Goal: Information Seeking & Learning: Learn about a topic

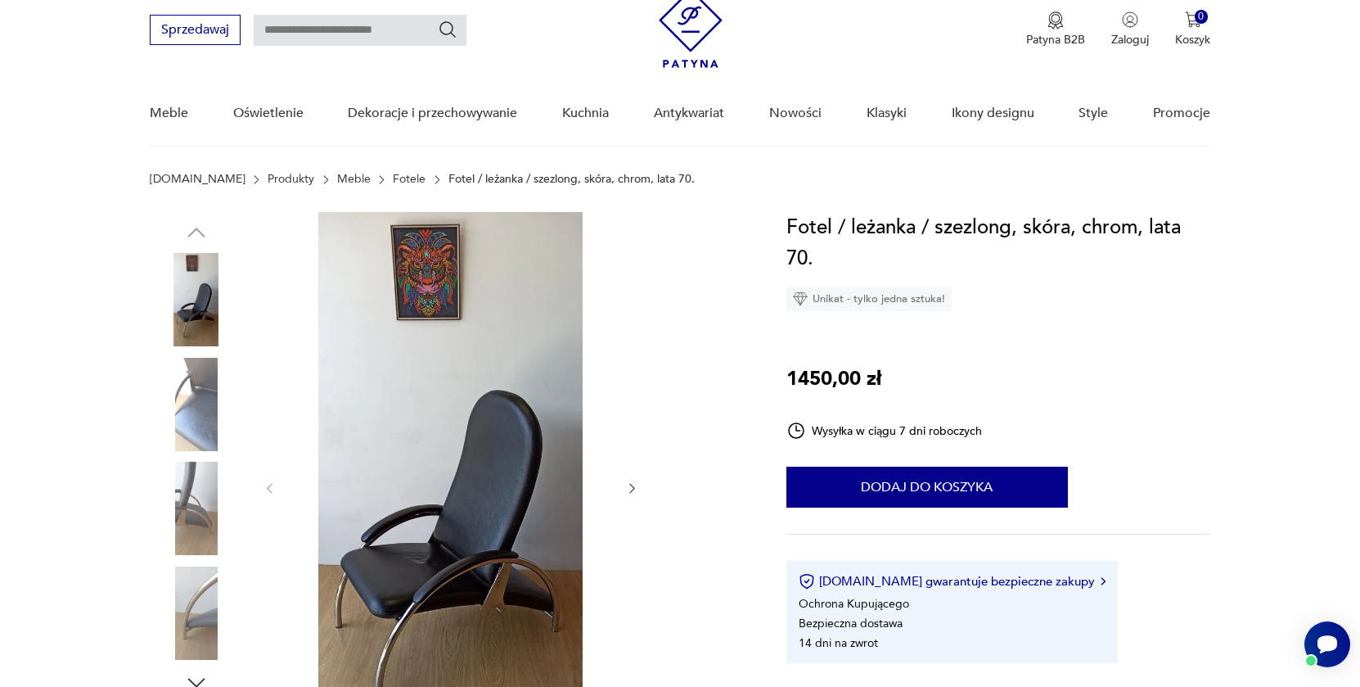
scroll to position [85, 0]
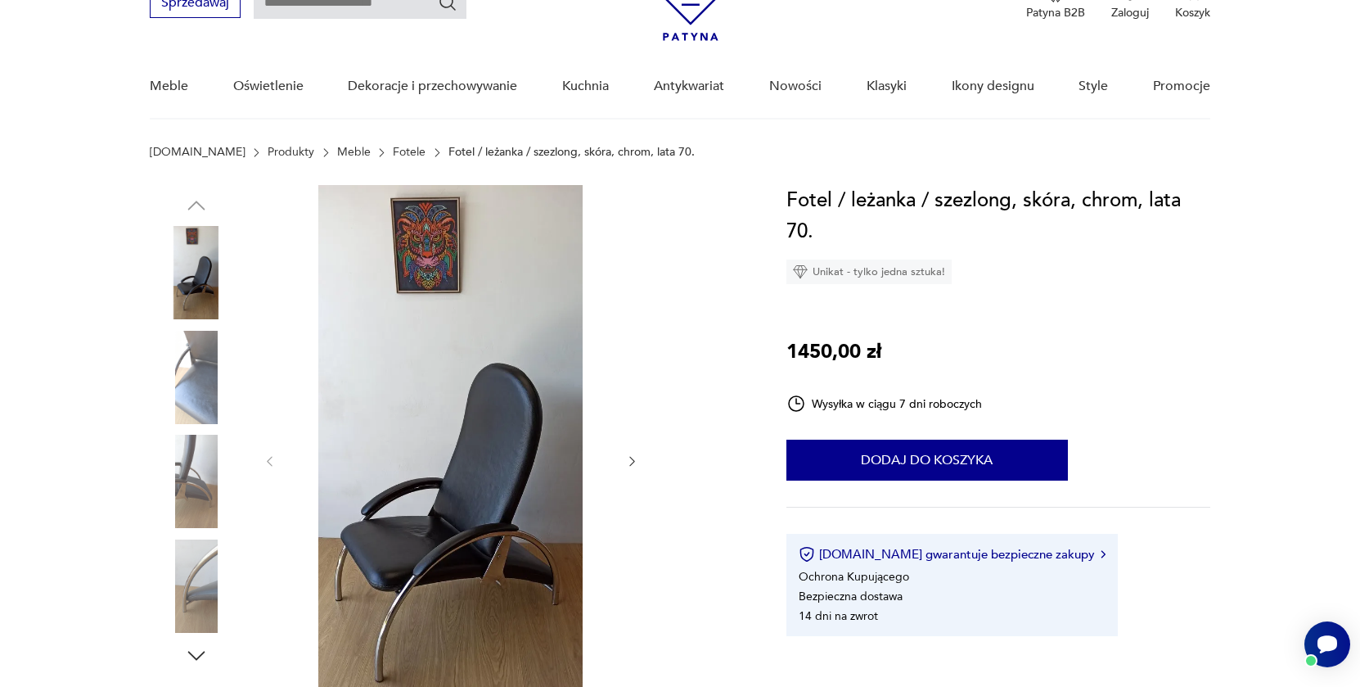
click at [189, 590] on img at bounding box center [196, 585] width 93 height 93
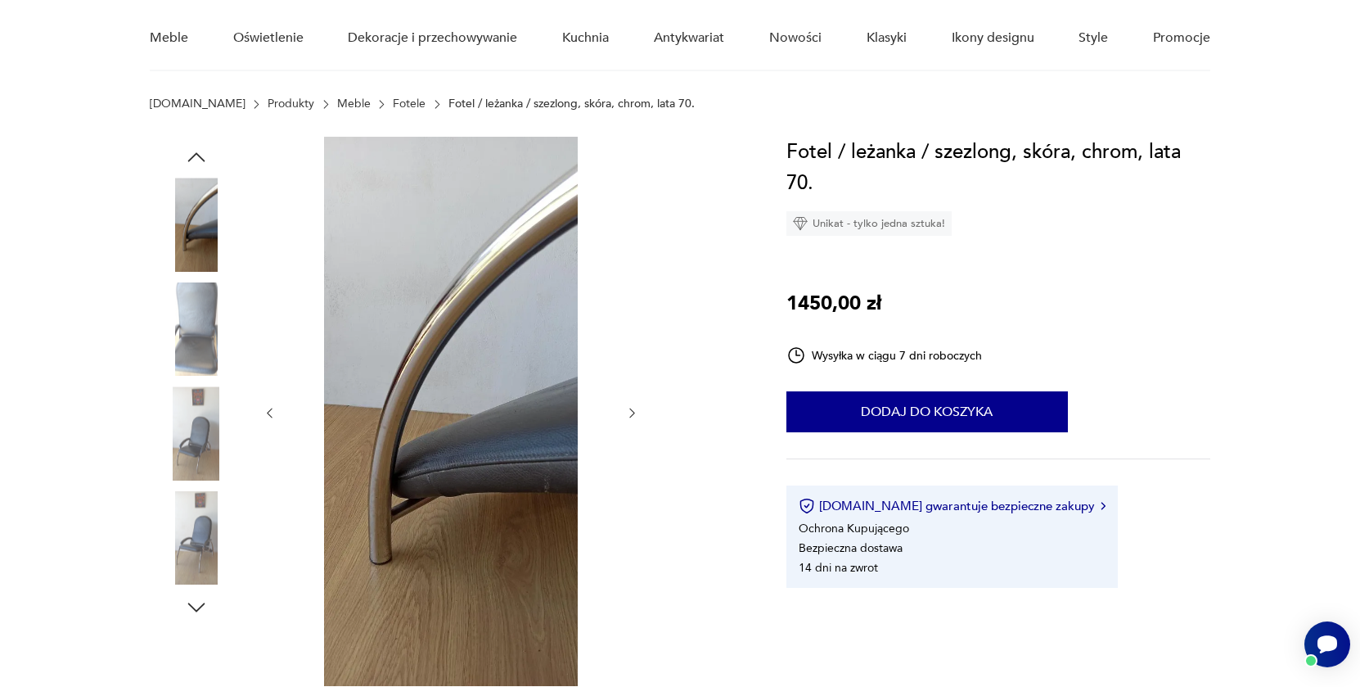
scroll to position [166, 0]
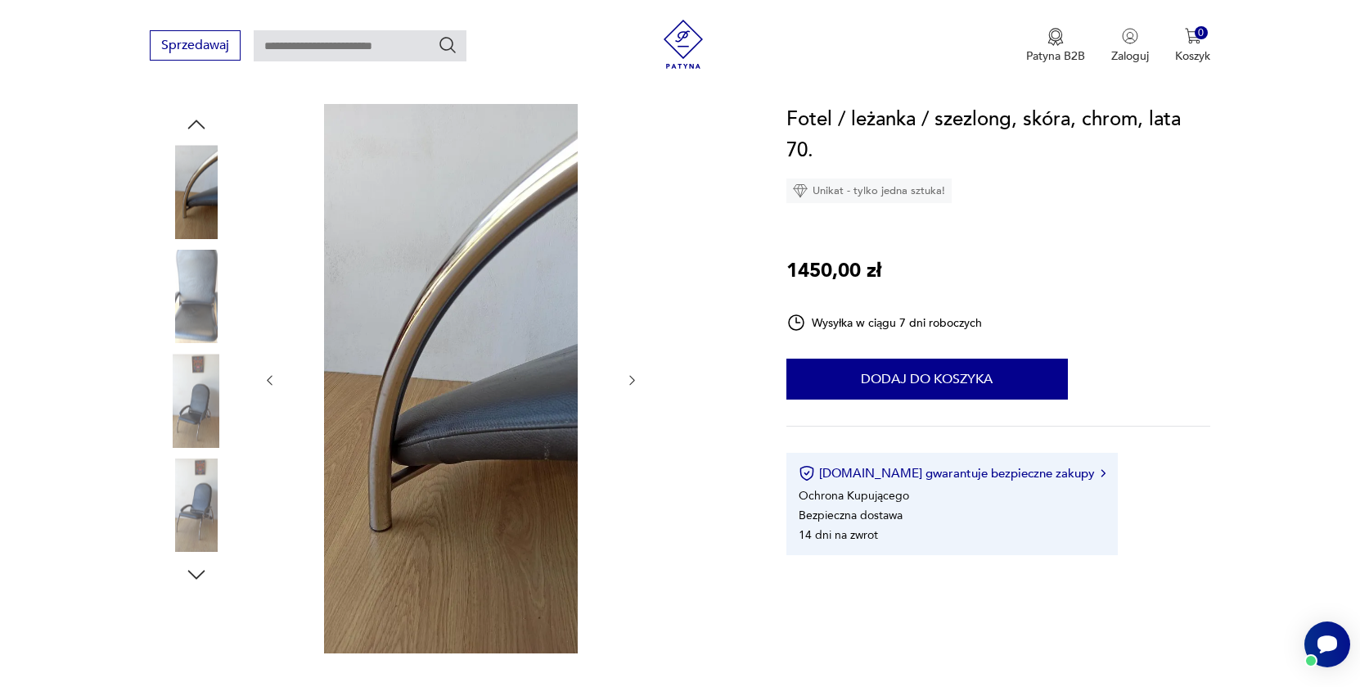
click at [189, 509] on img at bounding box center [196, 504] width 93 height 93
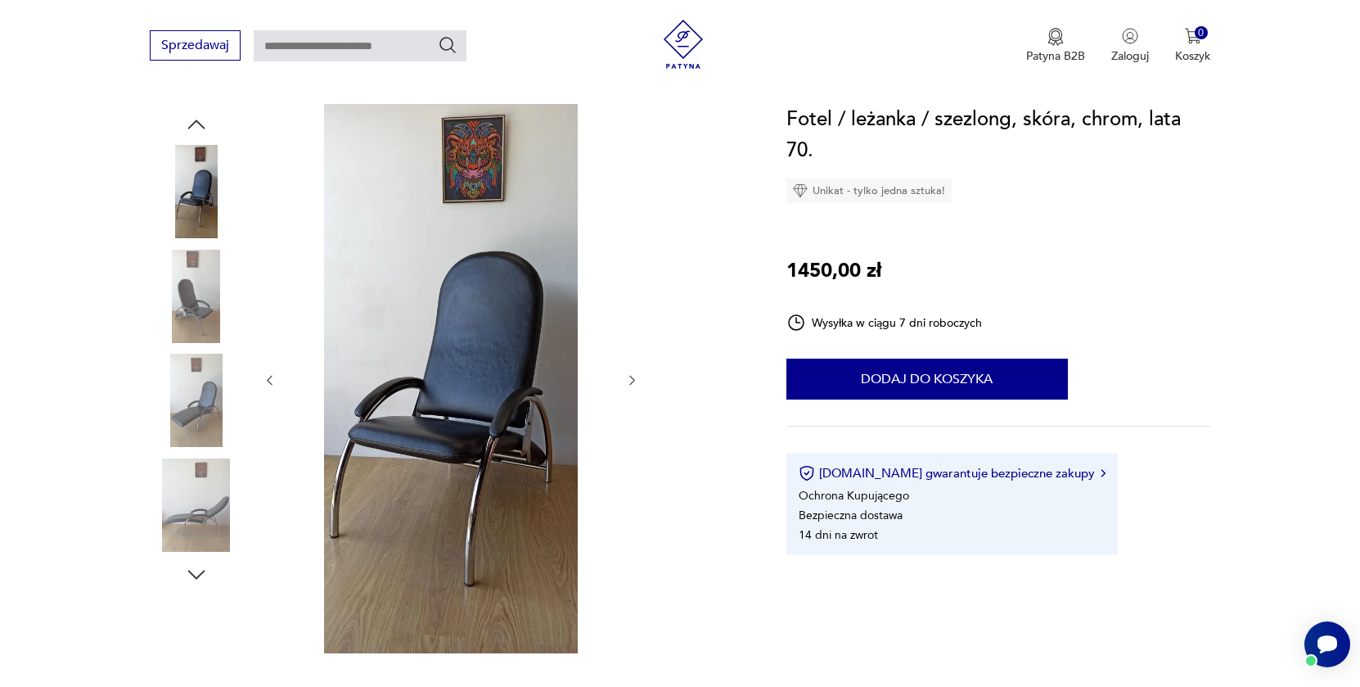
click at [191, 506] on img at bounding box center [196, 504] width 93 height 93
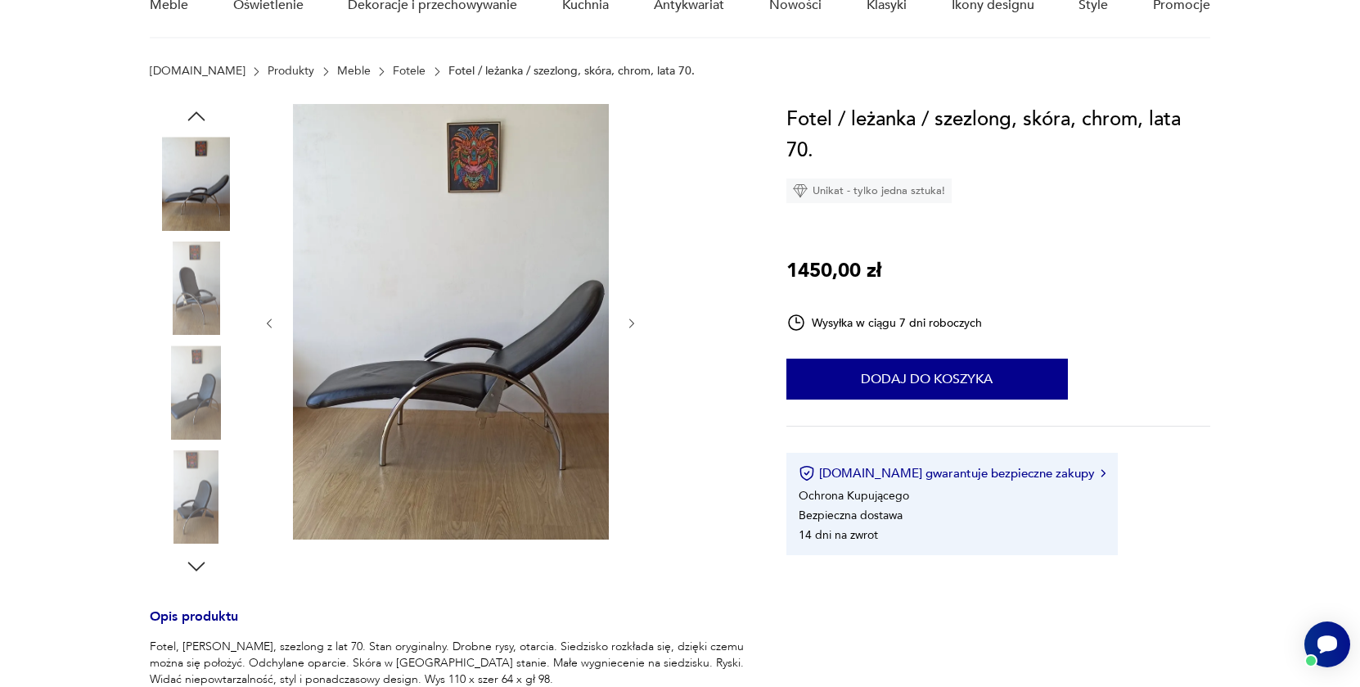
scroll to position [83, 0]
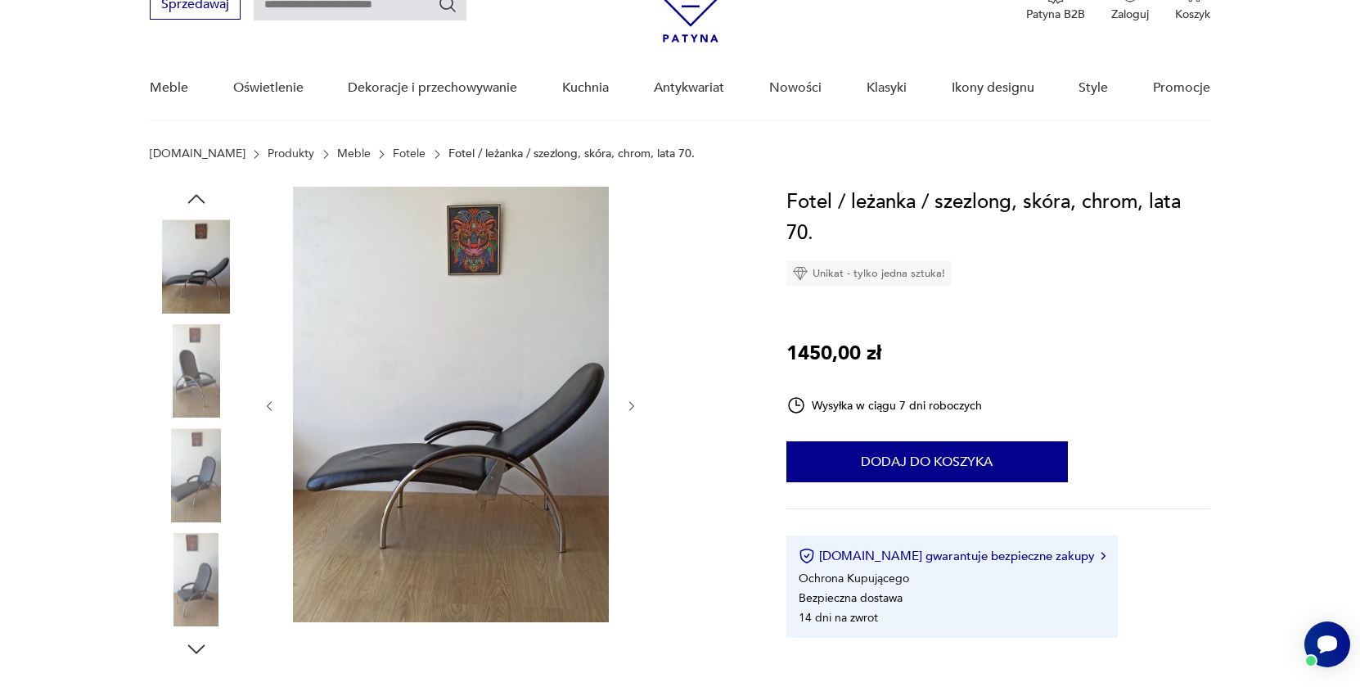
click at [196, 365] on img at bounding box center [196, 370] width 93 height 93
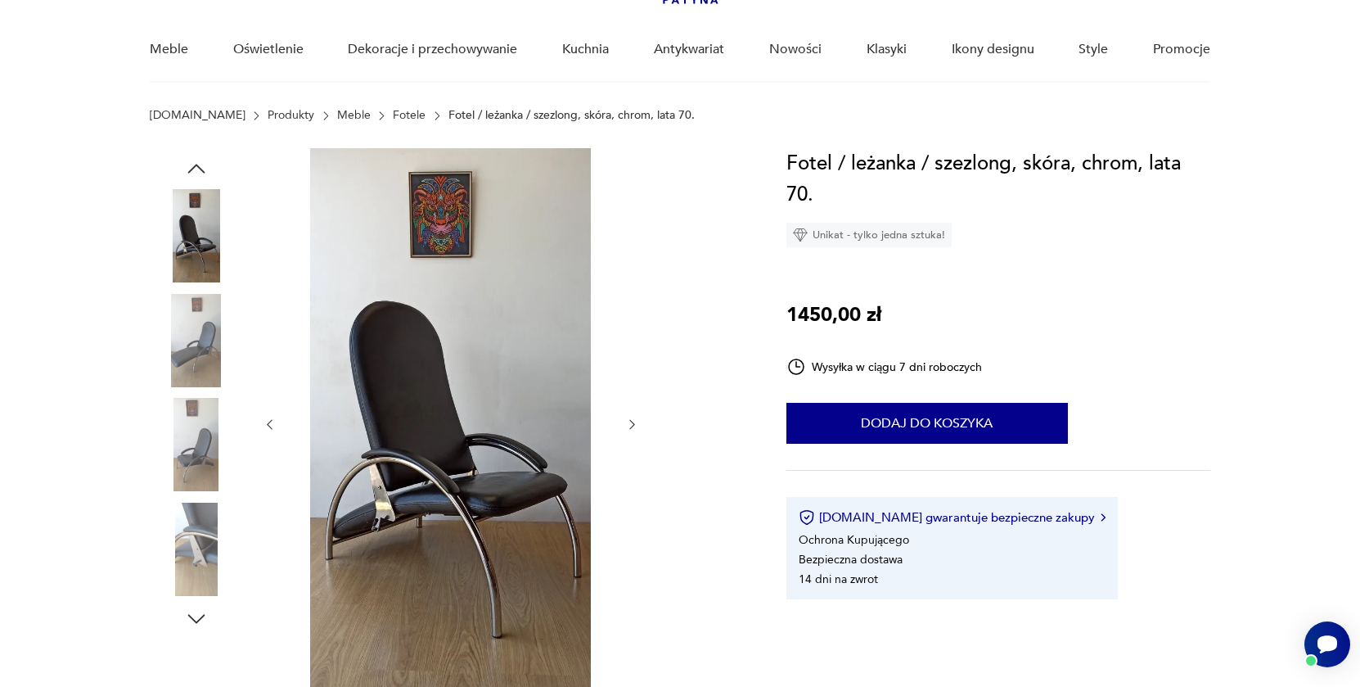
scroll to position [129, 0]
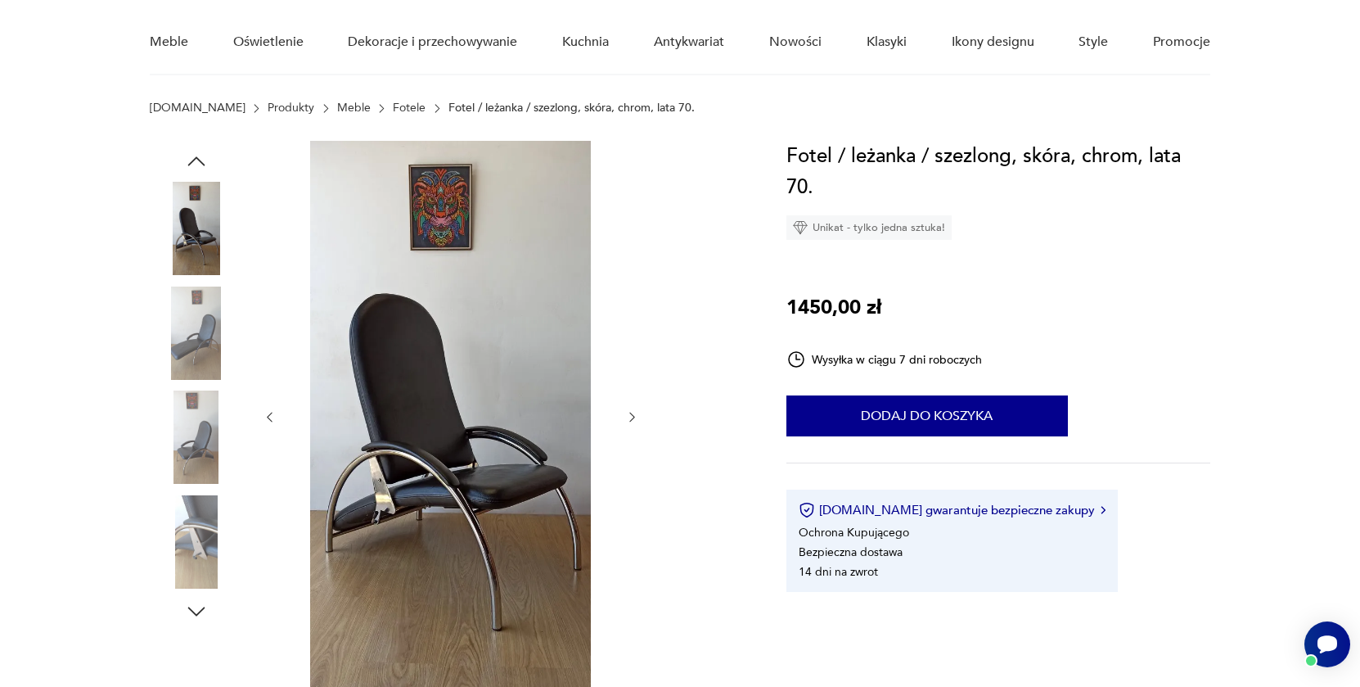
click at [197, 336] on img at bounding box center [196, 332] width 93 height 93
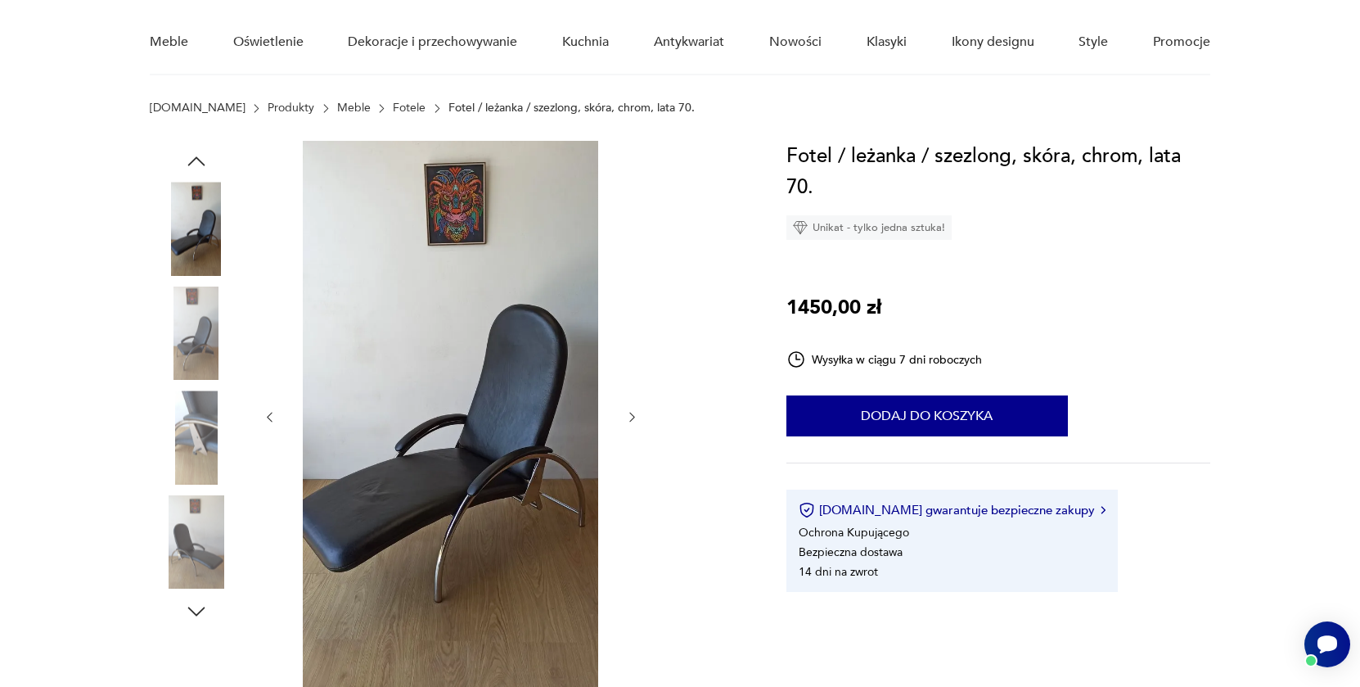
click at [197, 365] on img at bounding box center [196, 332] width 93 height 93
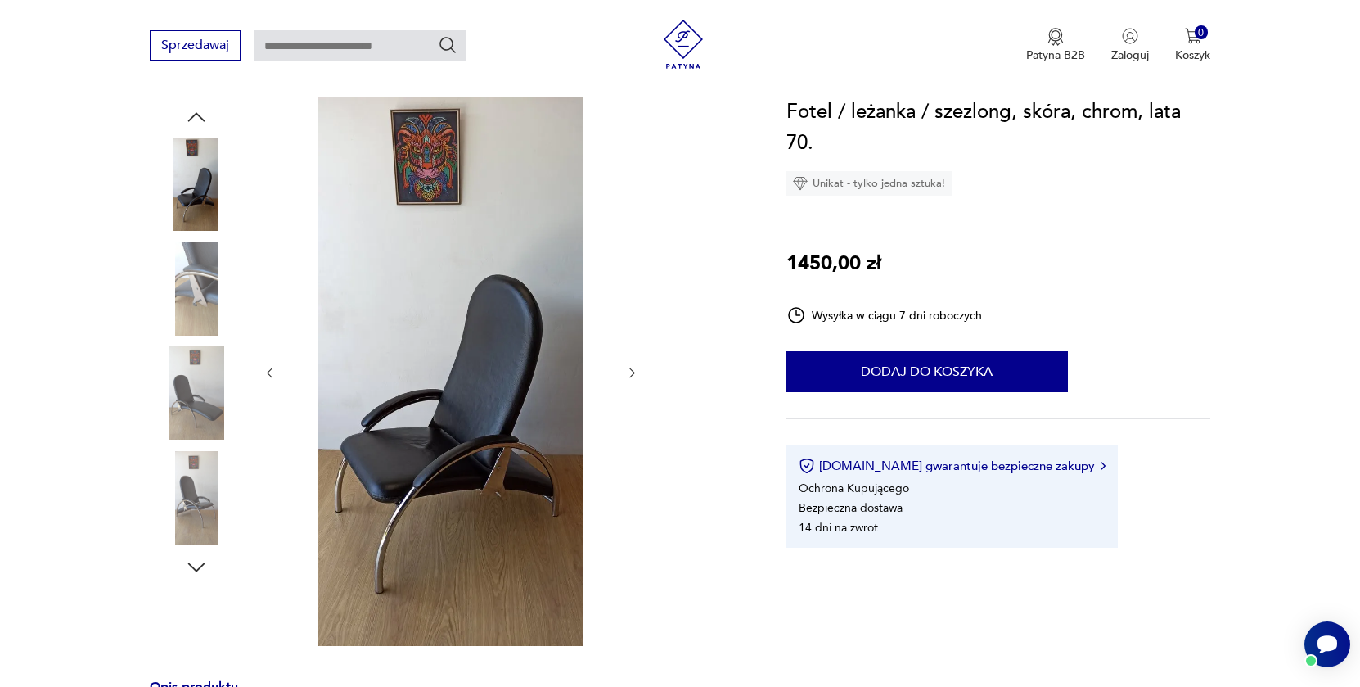
scroll to position [174, 0]
click at [663, 42] on img at bounding box center [683, 44] width 49 height 49
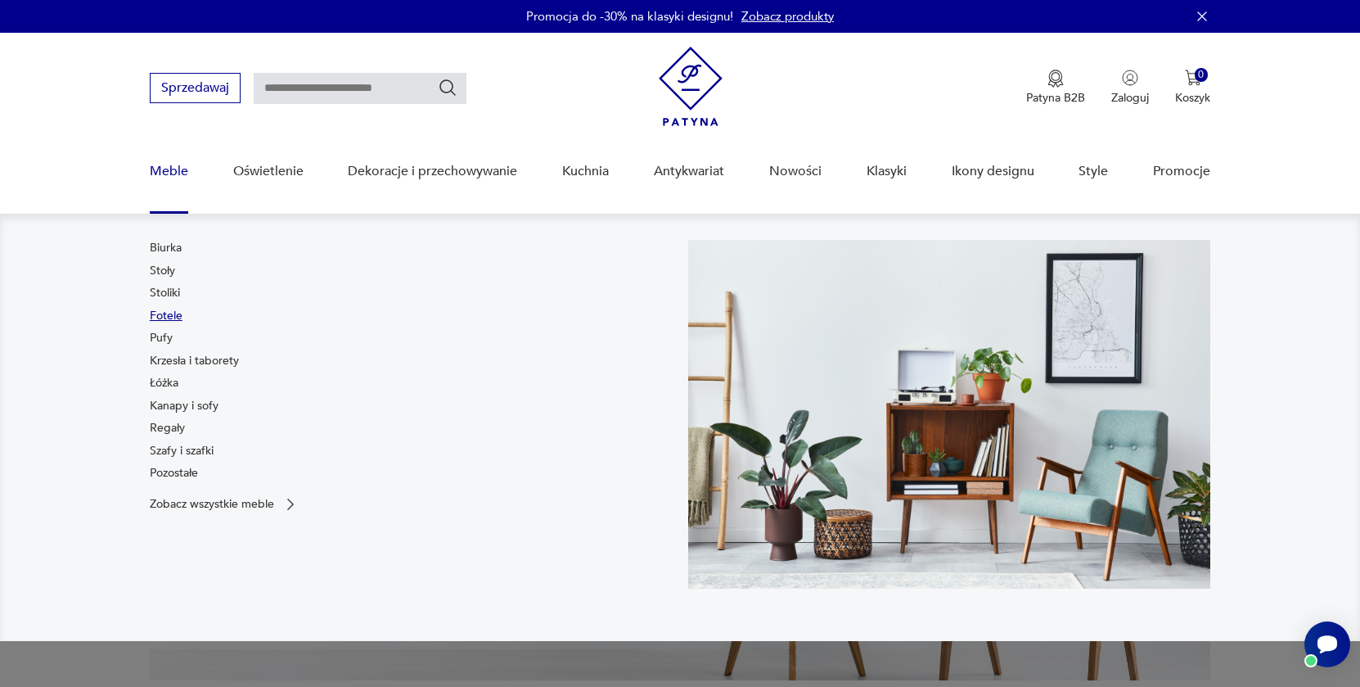
click at [160, 318] on link "Fotele" at bounding box center [166, 316] width 33 height 16
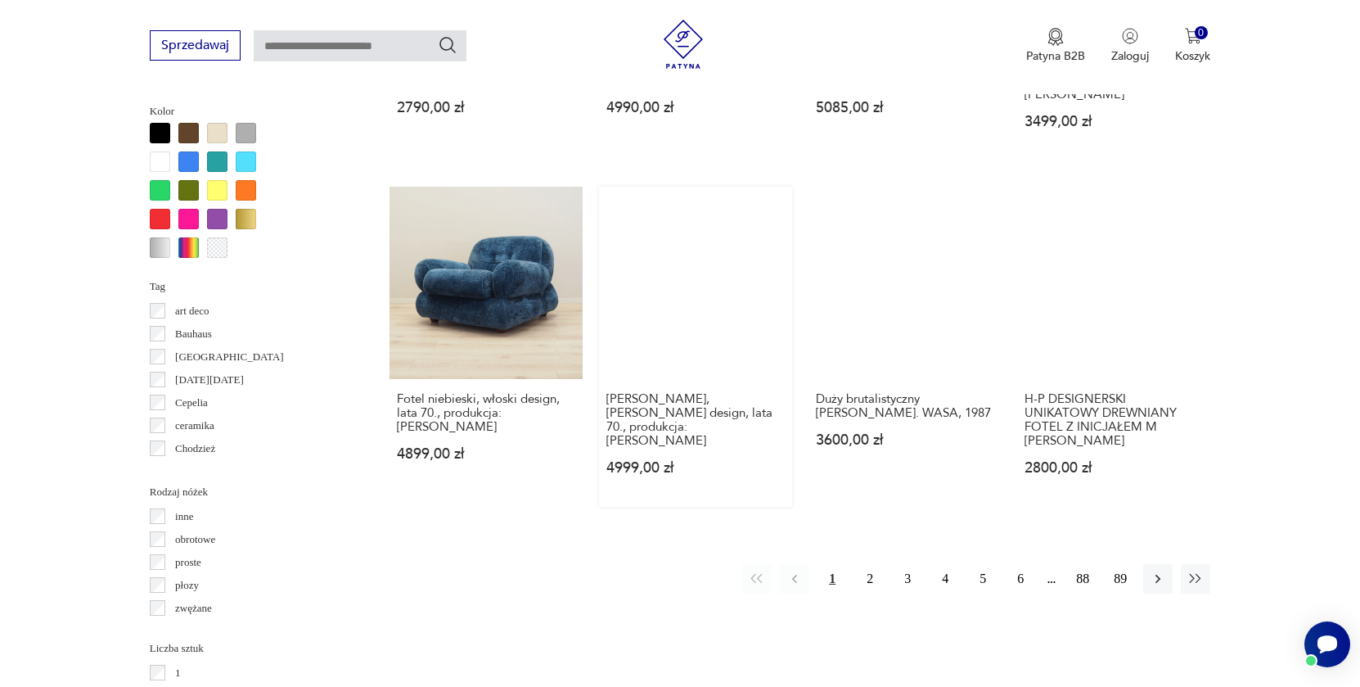
scroll to position [1588, 0]
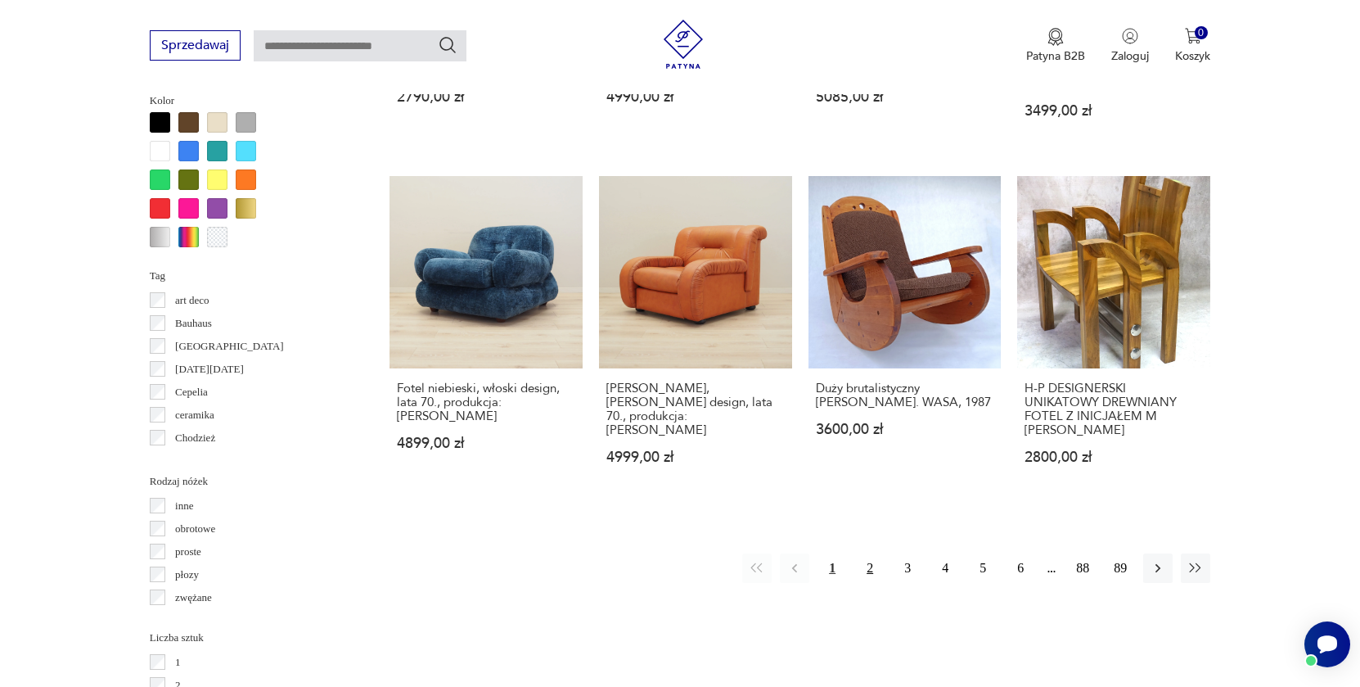
click at [864, 562] on button "2" at bounding box center [869, 567] width 29 height 29
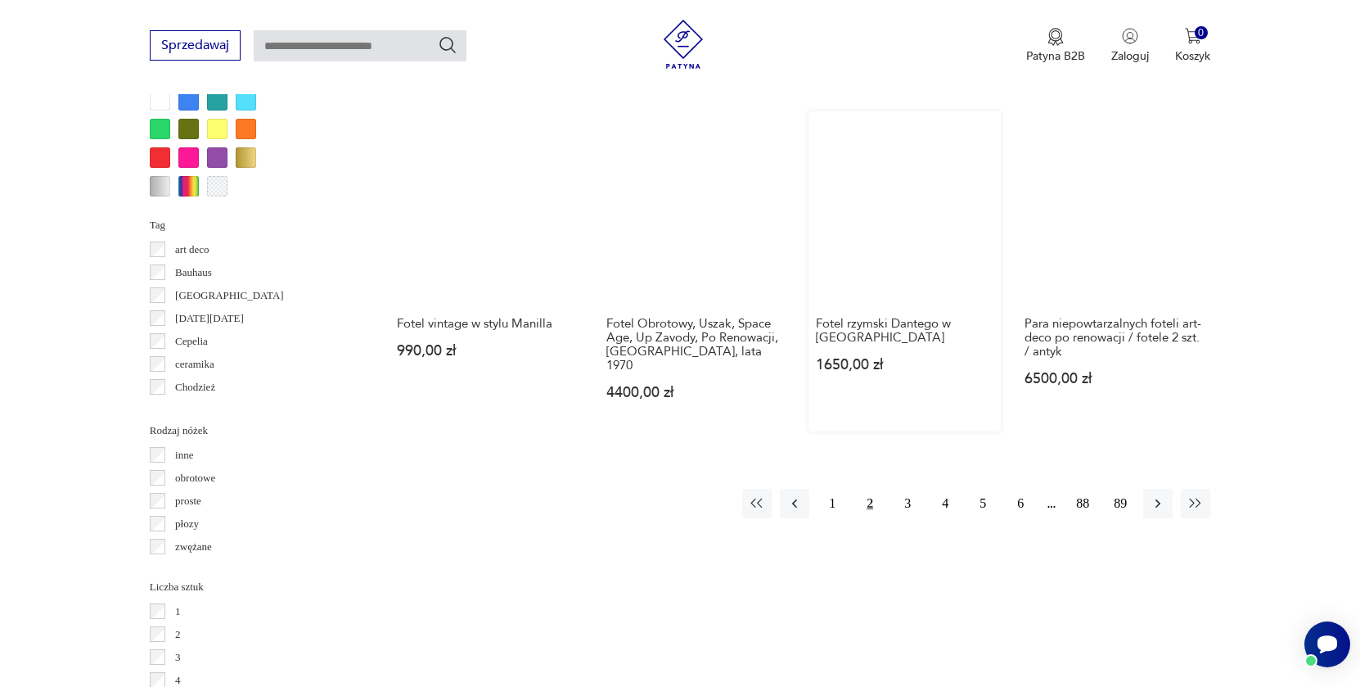
scroll to position [1697, 0]
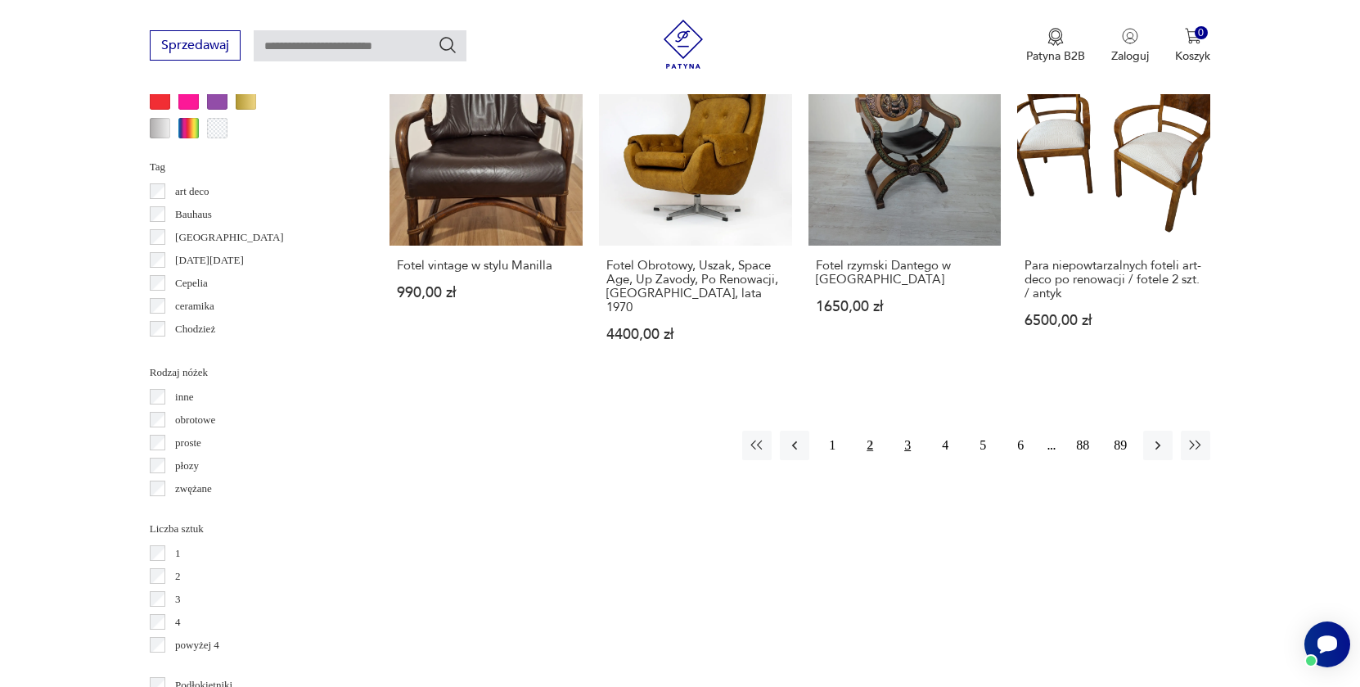
click at [907, 438] on button "3" at bounding box center [907, 445] width 29 height 29
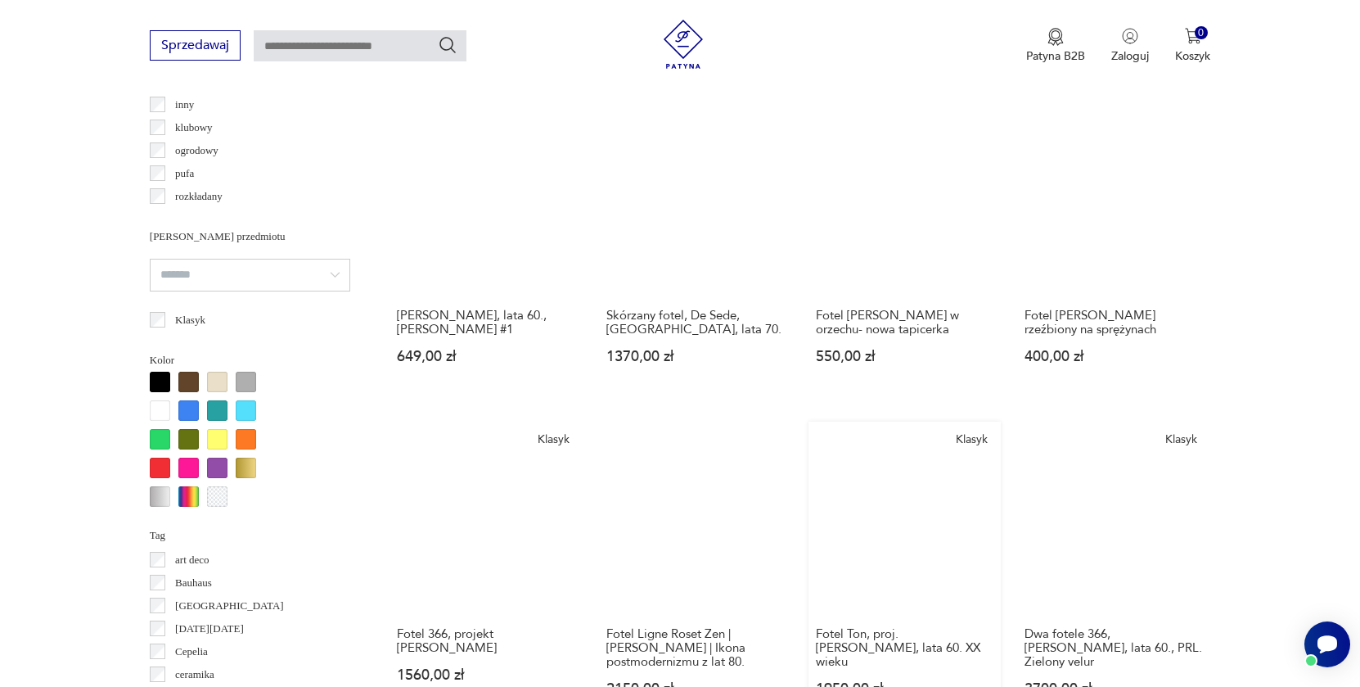
scroll to position [1657, 0]
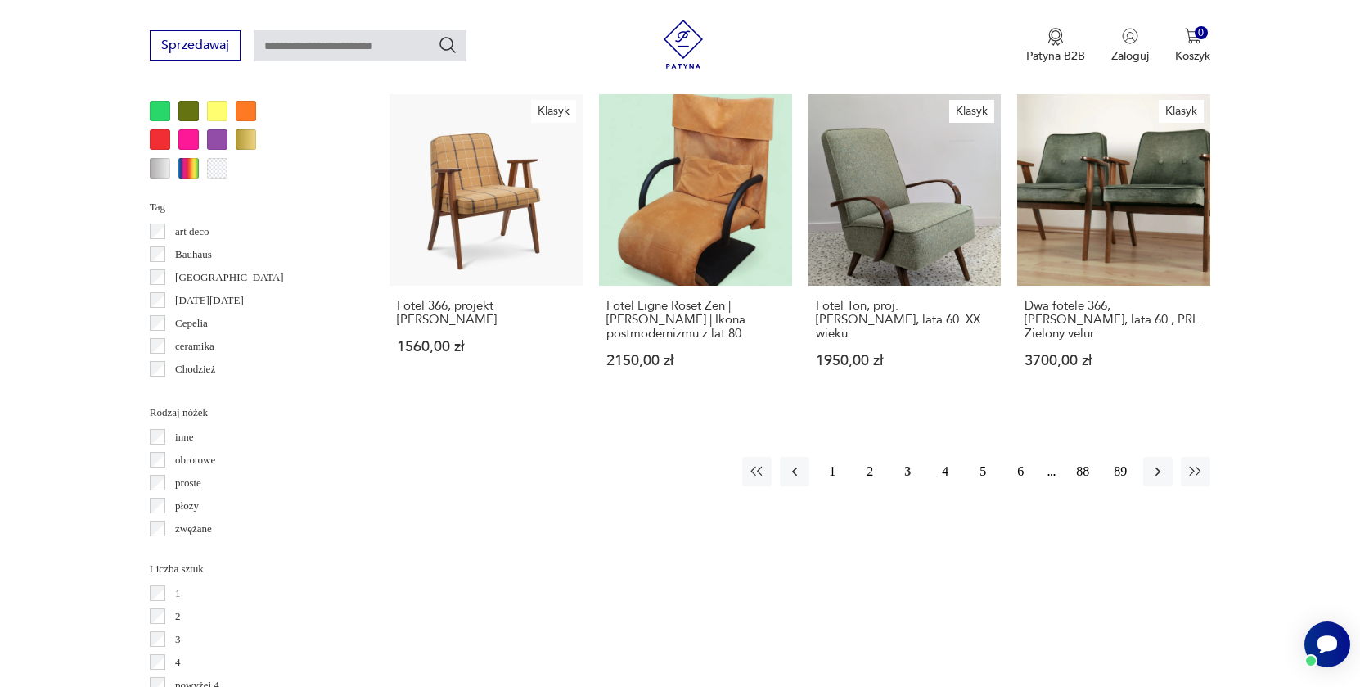
click at [937, 483] on button "4" at bounding box center [945, 471] width 29 height 29
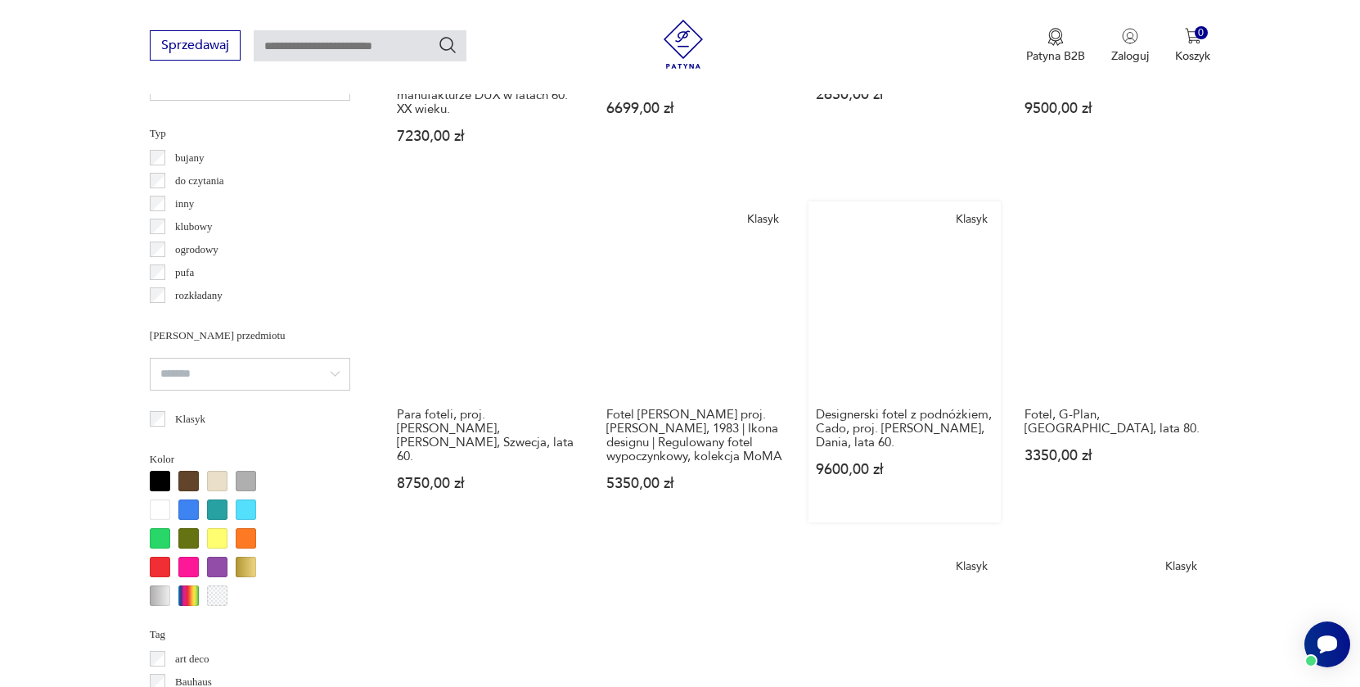
scroll to position [1572, 0]
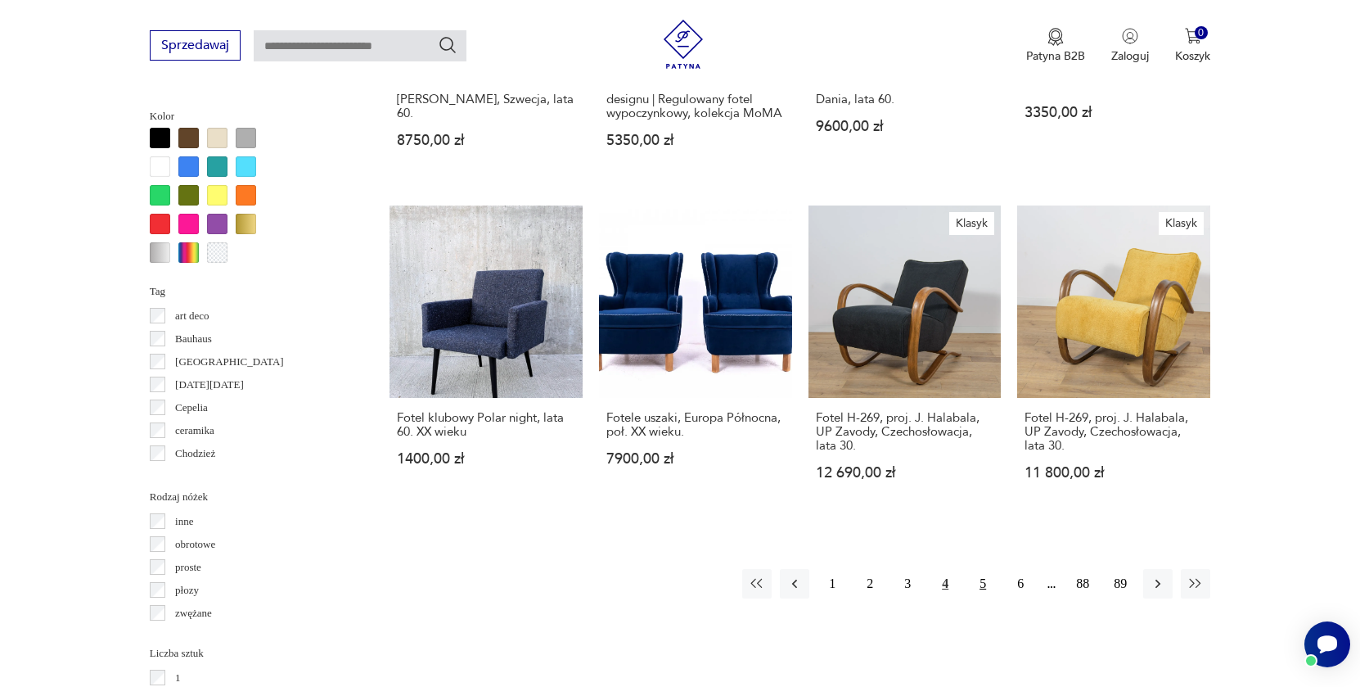
click at [977, 593] on button "5" at bounding box center [982, 583] width 29 height 29
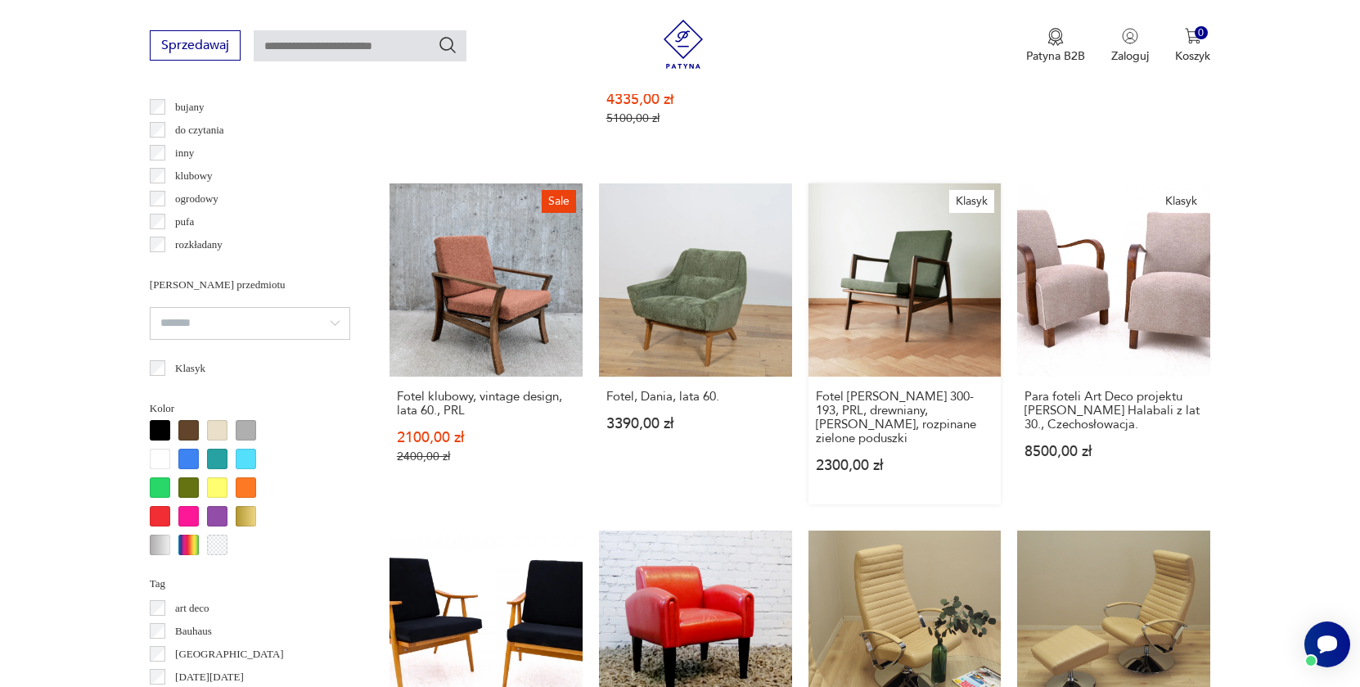
scroll to position [1627, 0]
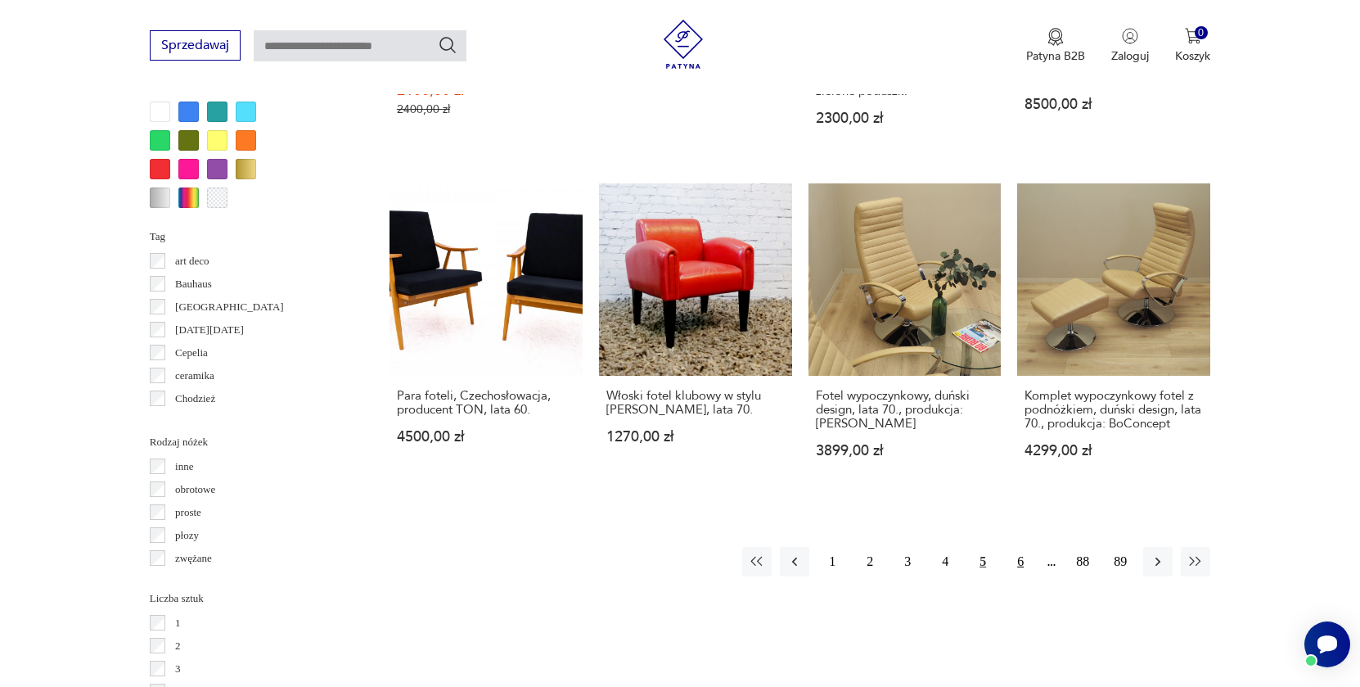
click at [1020, 549] on button "6" at bounding box center [1020, 561] width 29 height 29
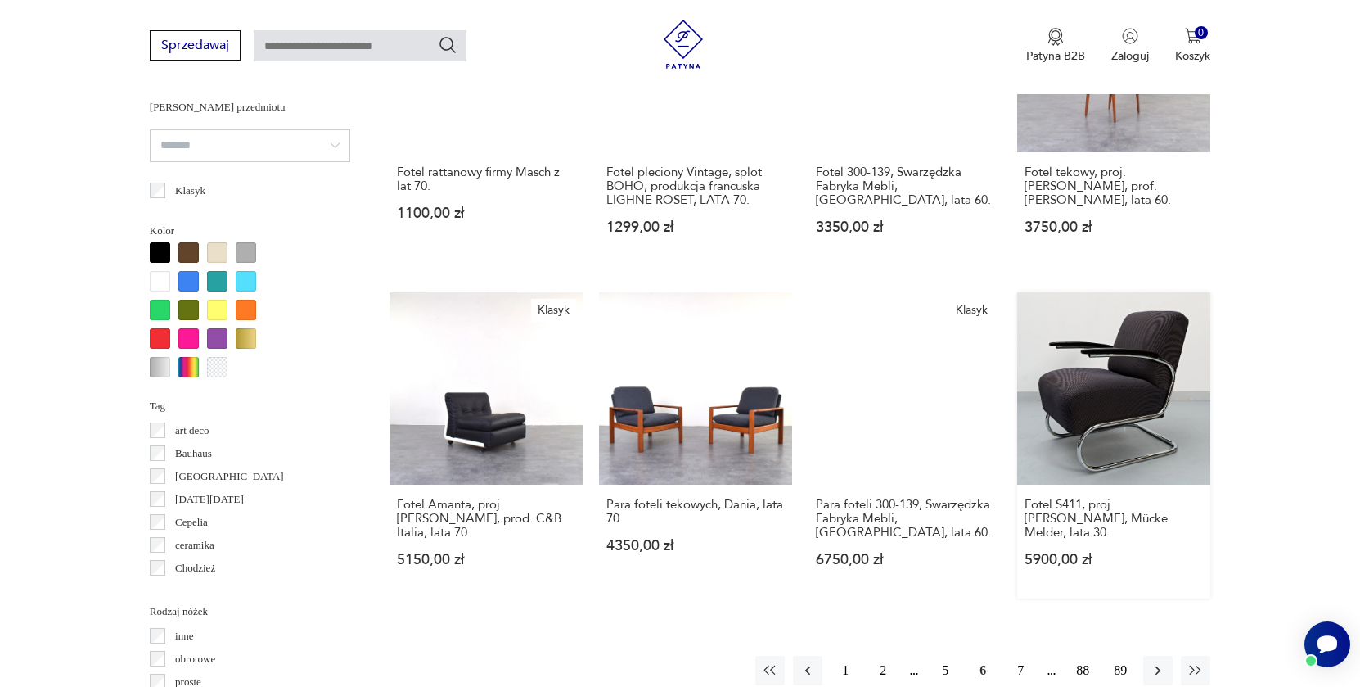
scroll to position [1468, 0]
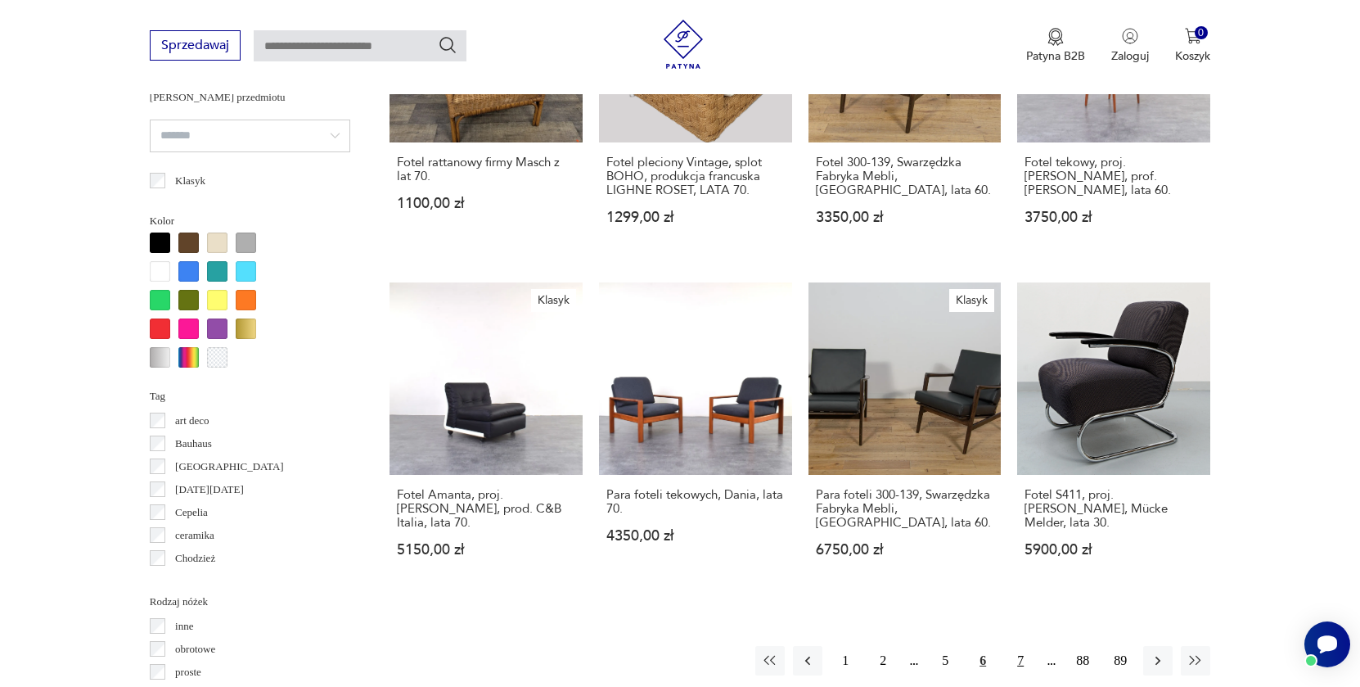
click at [1013, 652] on button "7" at bounding box center [1020, 660] width 29 height 29
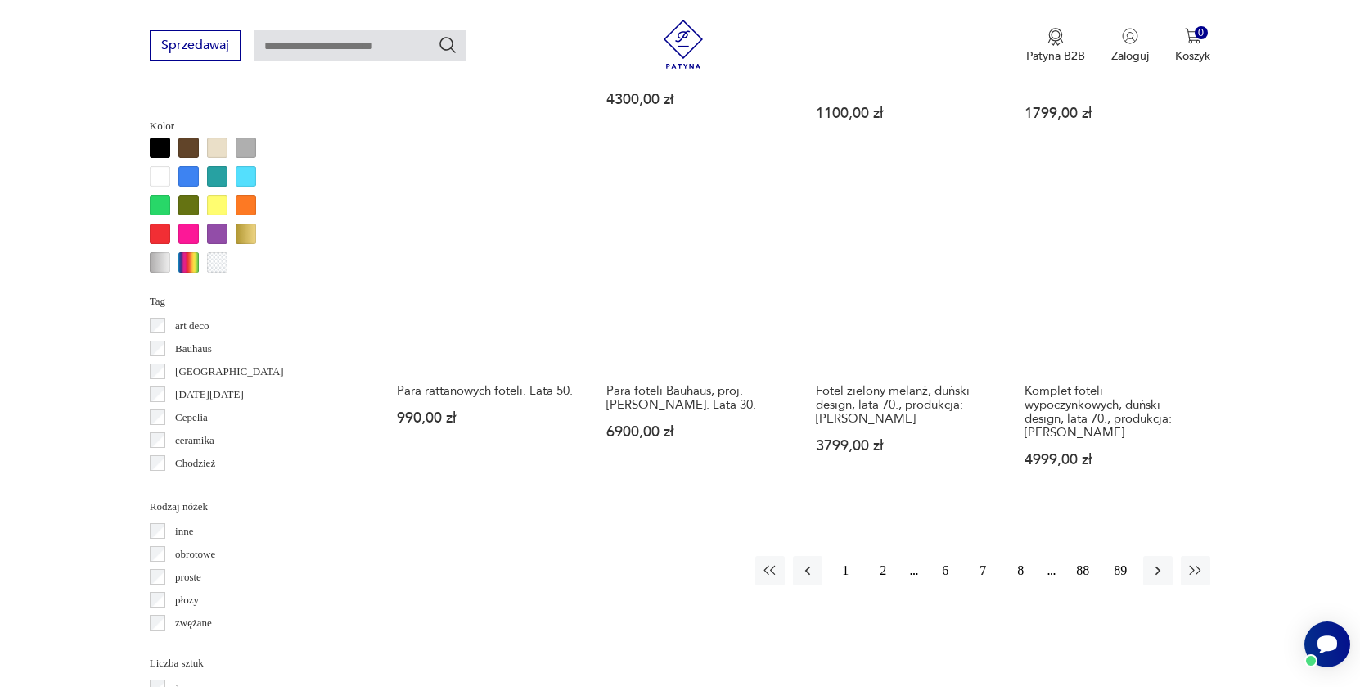
scroll to position [1585, 0]
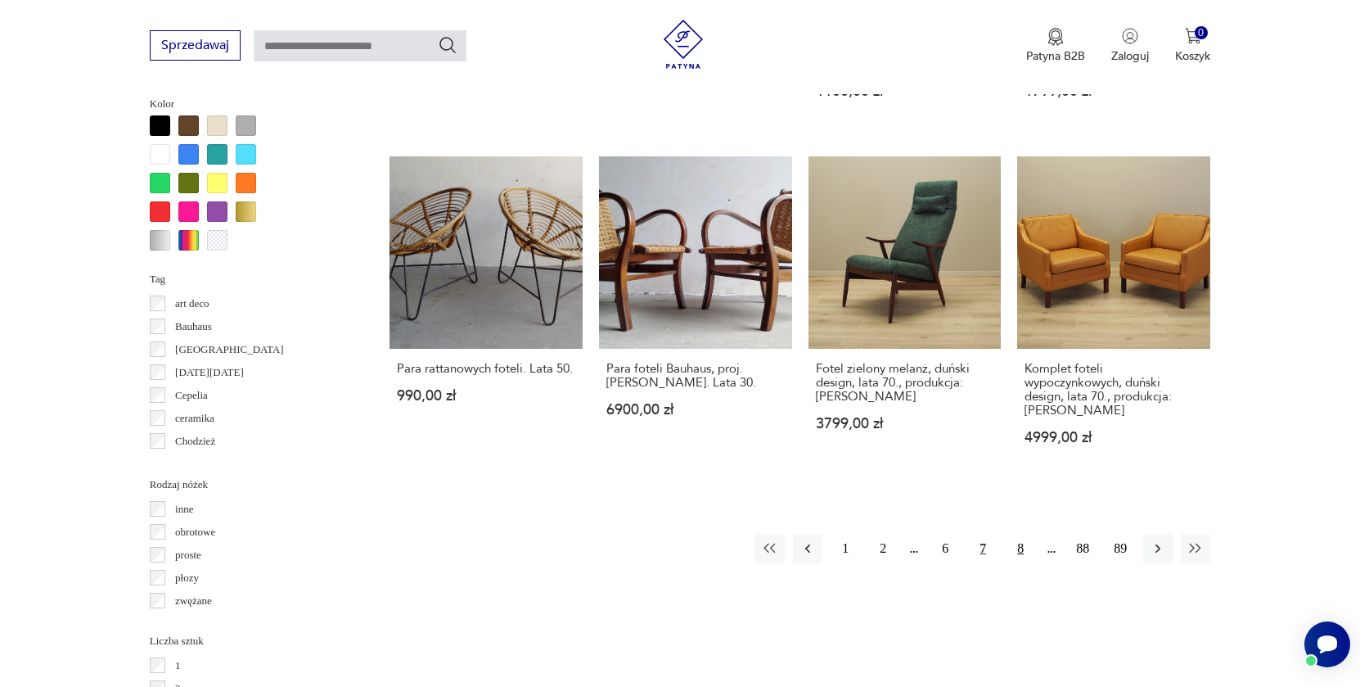
click at [1025, 557] on button "8" at bounding box center [1020, 548] width 29 height 29
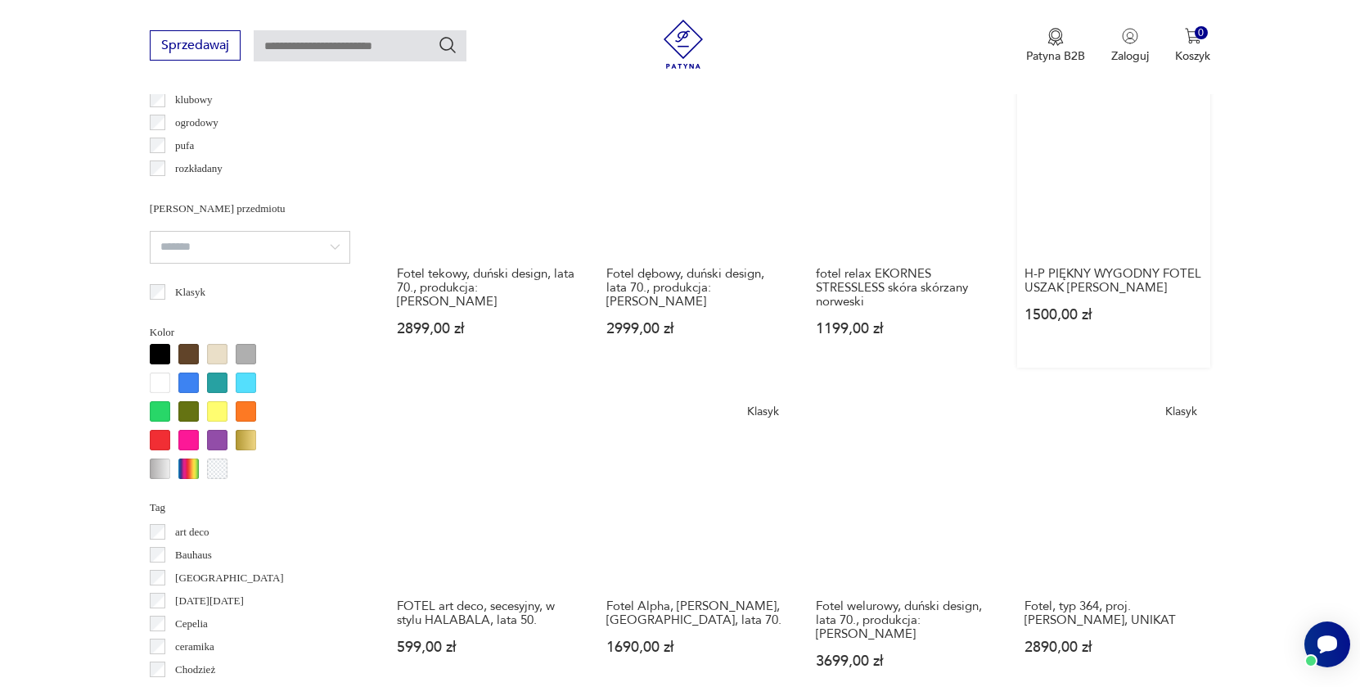
scroll to position [1520, 0]
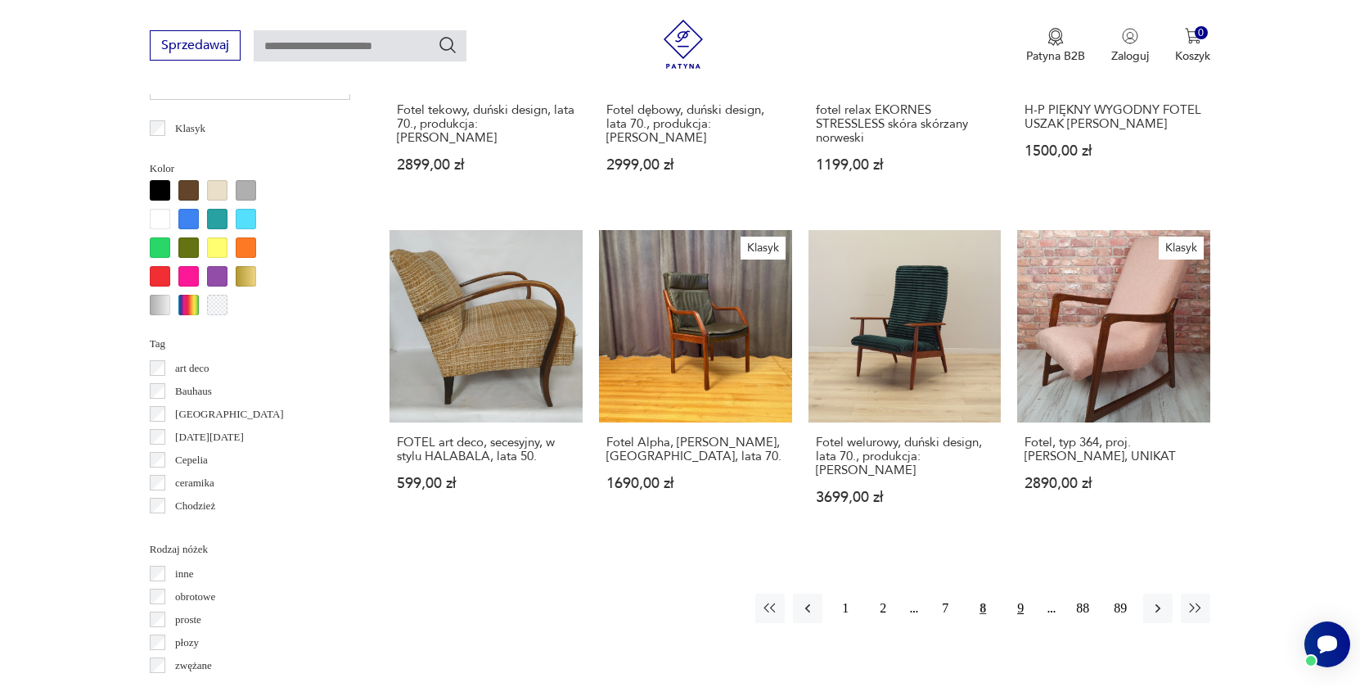
click at [1028, 596] on button "9" at bounding box center [1020, 607] width 29 height 29
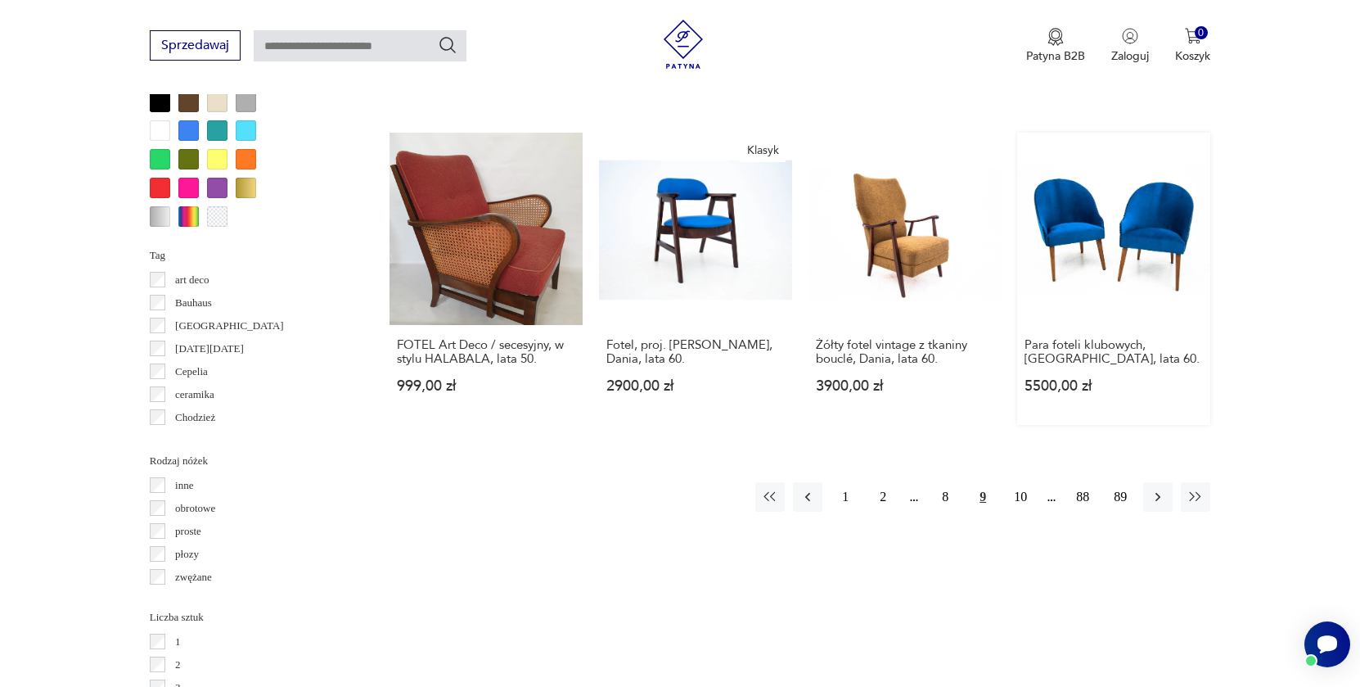
scroll to position [1886, 0]
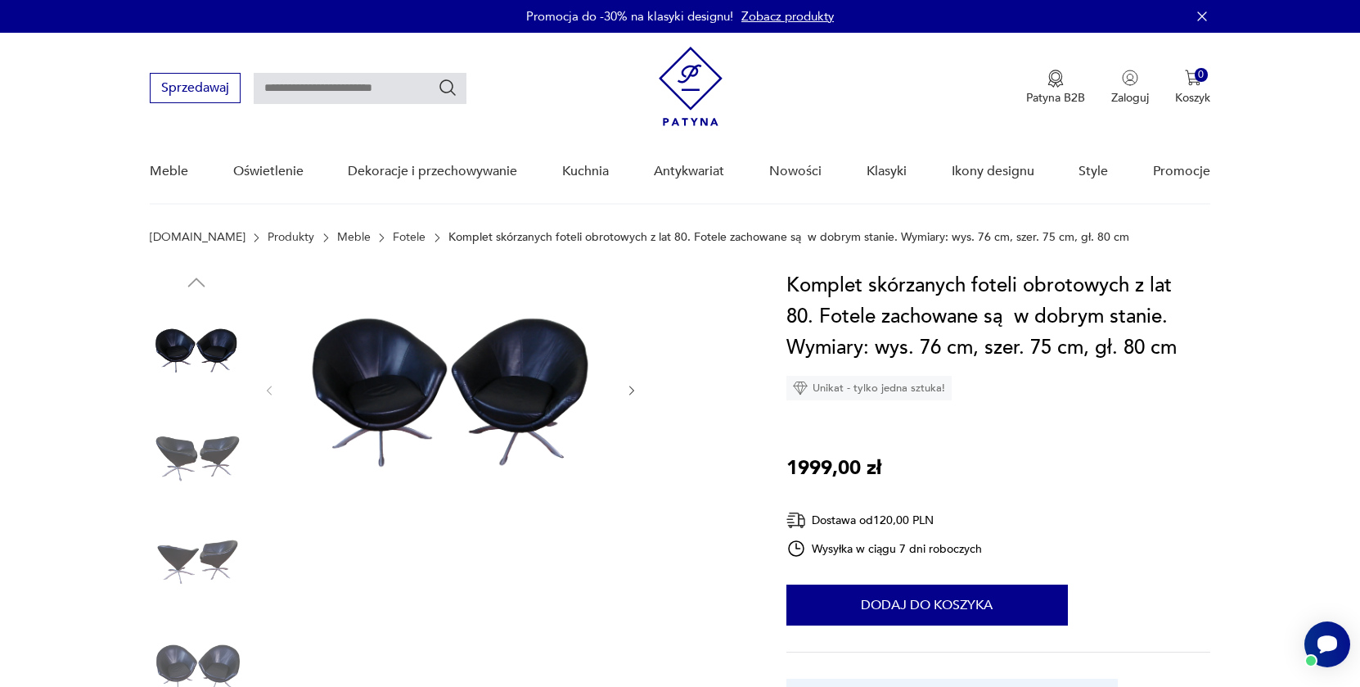
scroll to position [20, 0]
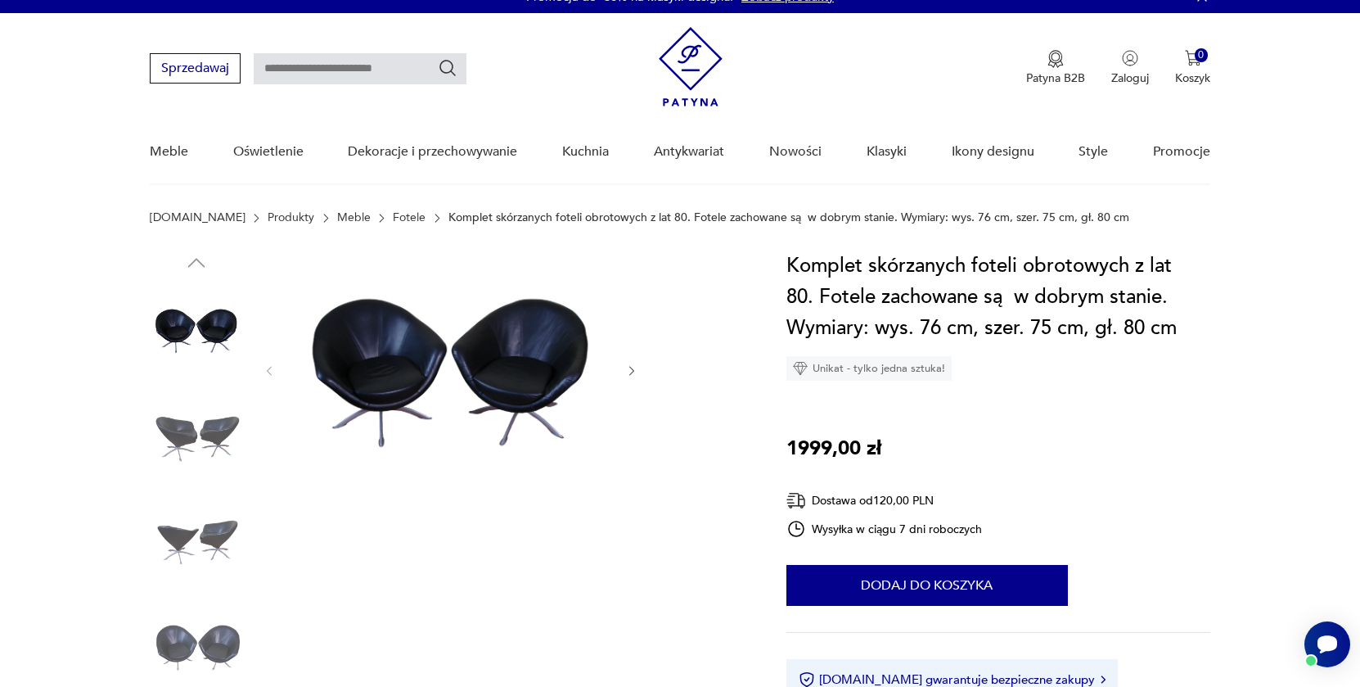
click at [208, 548] on img at bounding box center [196, 538] width 93 height 93
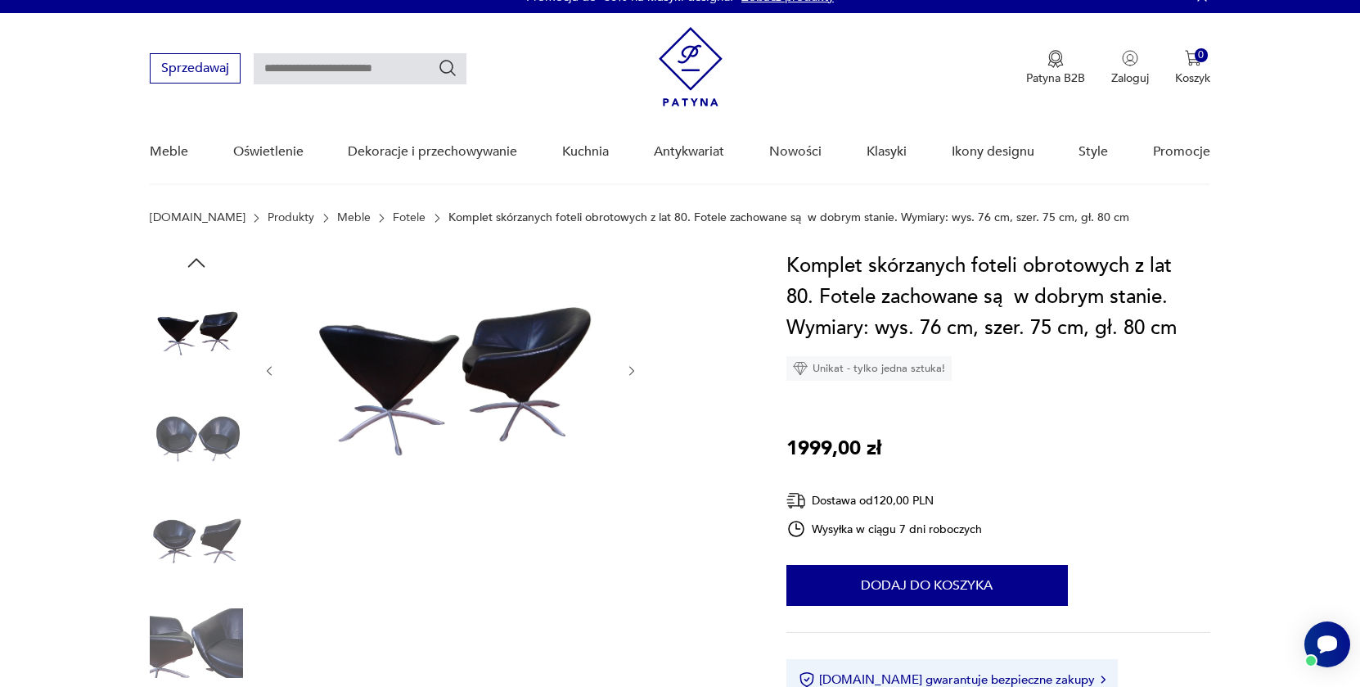
click at [207, 544] on img at bounding box center [196, 538] width 93 height 93
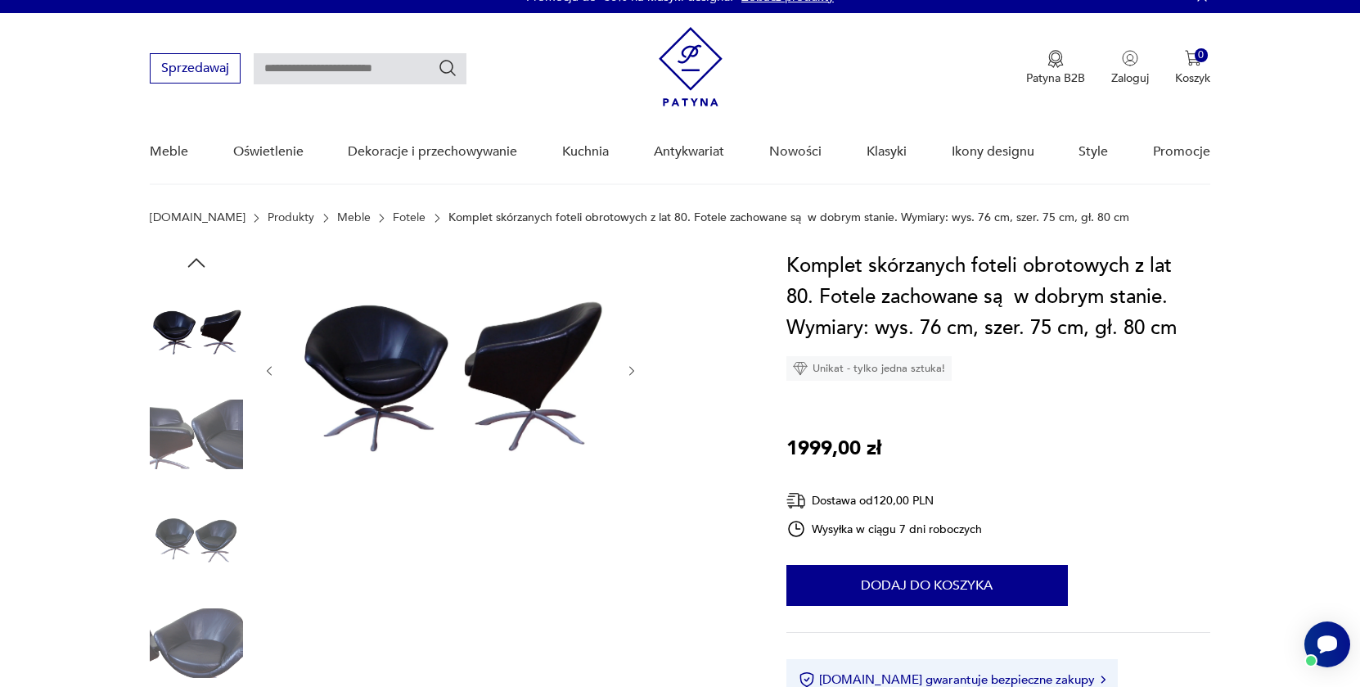
click at [206, 567] on img at bounding box center [196, 538] width 93 height 93
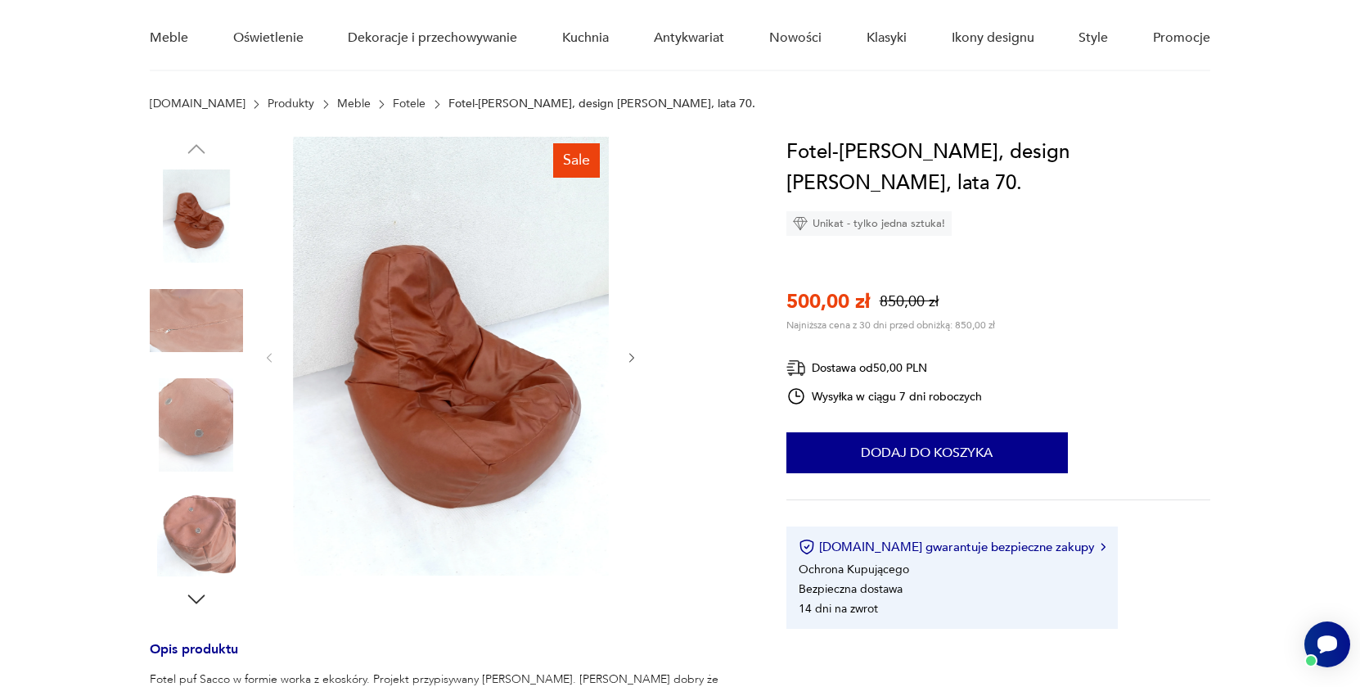
scroll to position [129, 0]
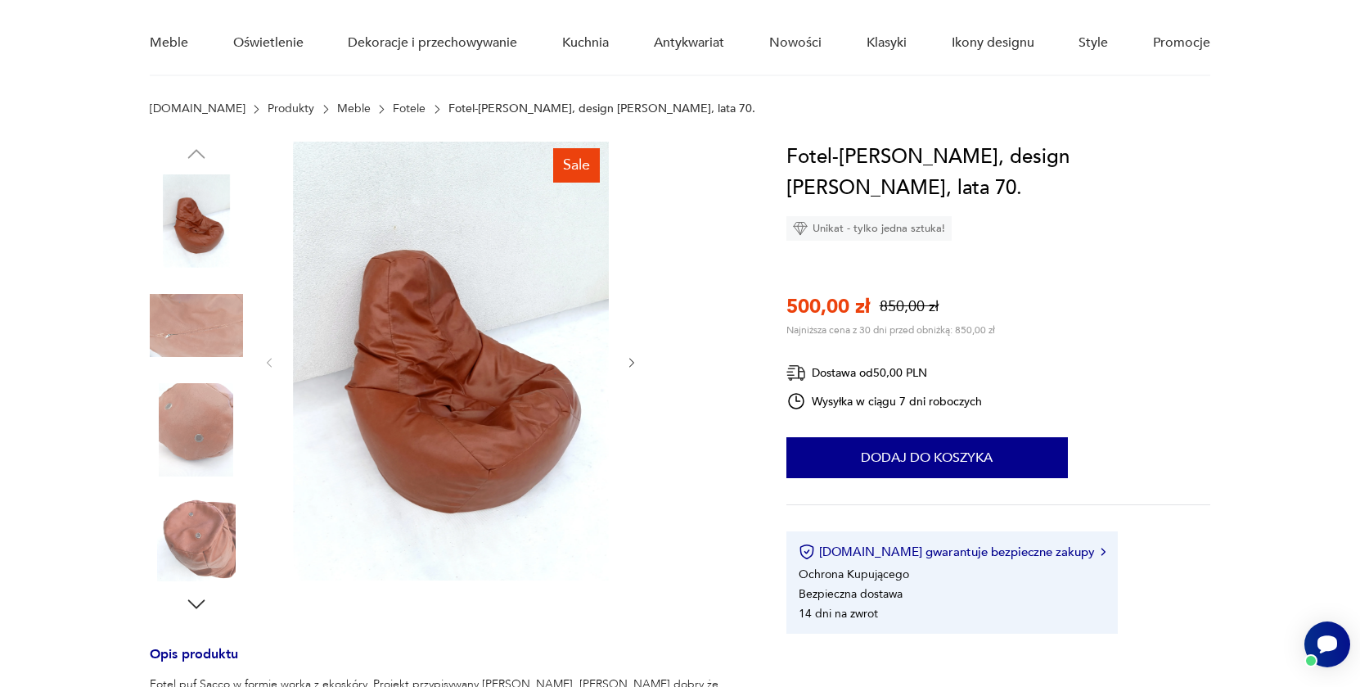
click at [185, 452] on img at bounding box center [196, 429] width 93 height 93
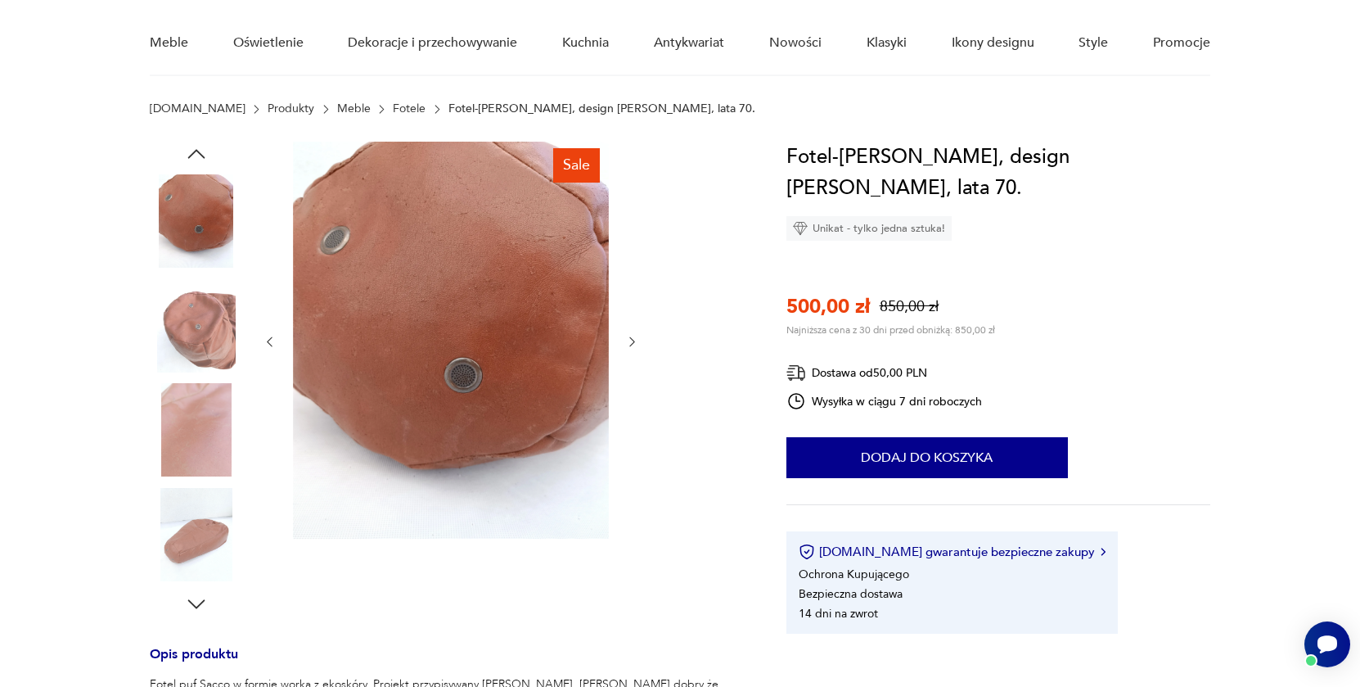
click at [193, 482] on div at bounding box center [196, 378] width 93 height 409
click at [201, 530] on img at bounding box center [196, 534] width 93 height 93
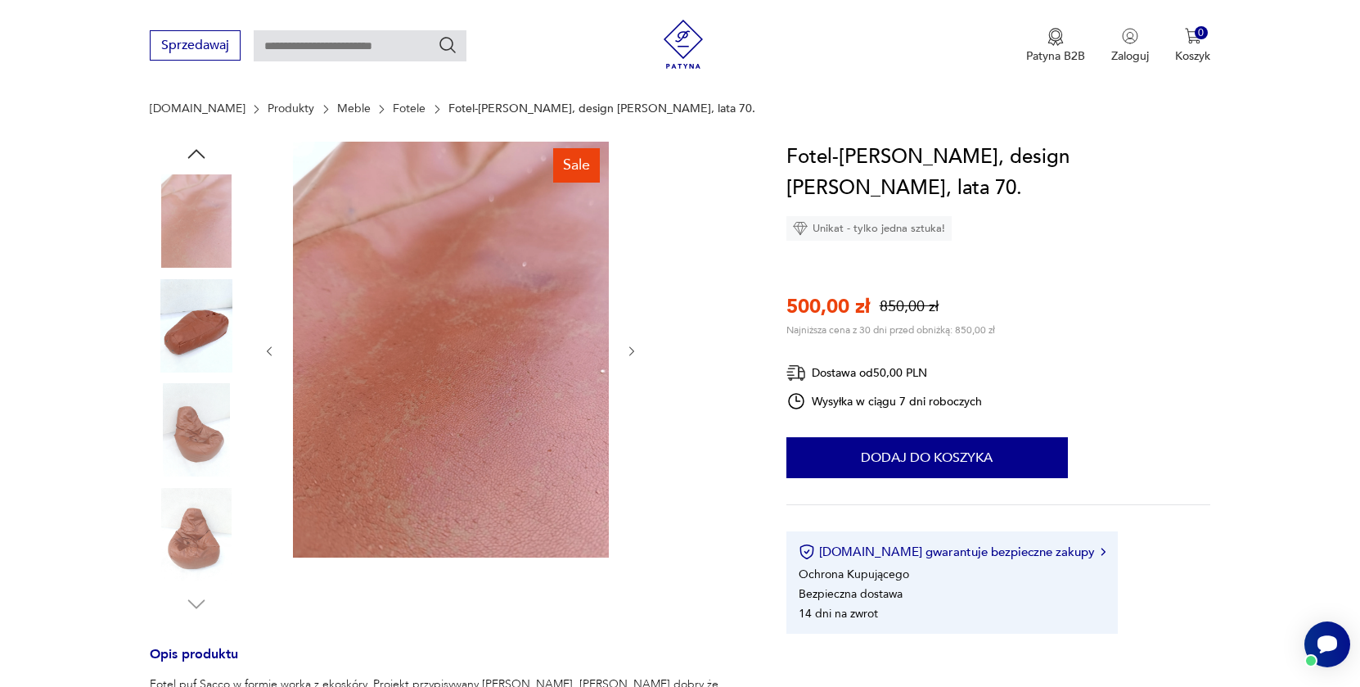
scroll to position [183, 0]
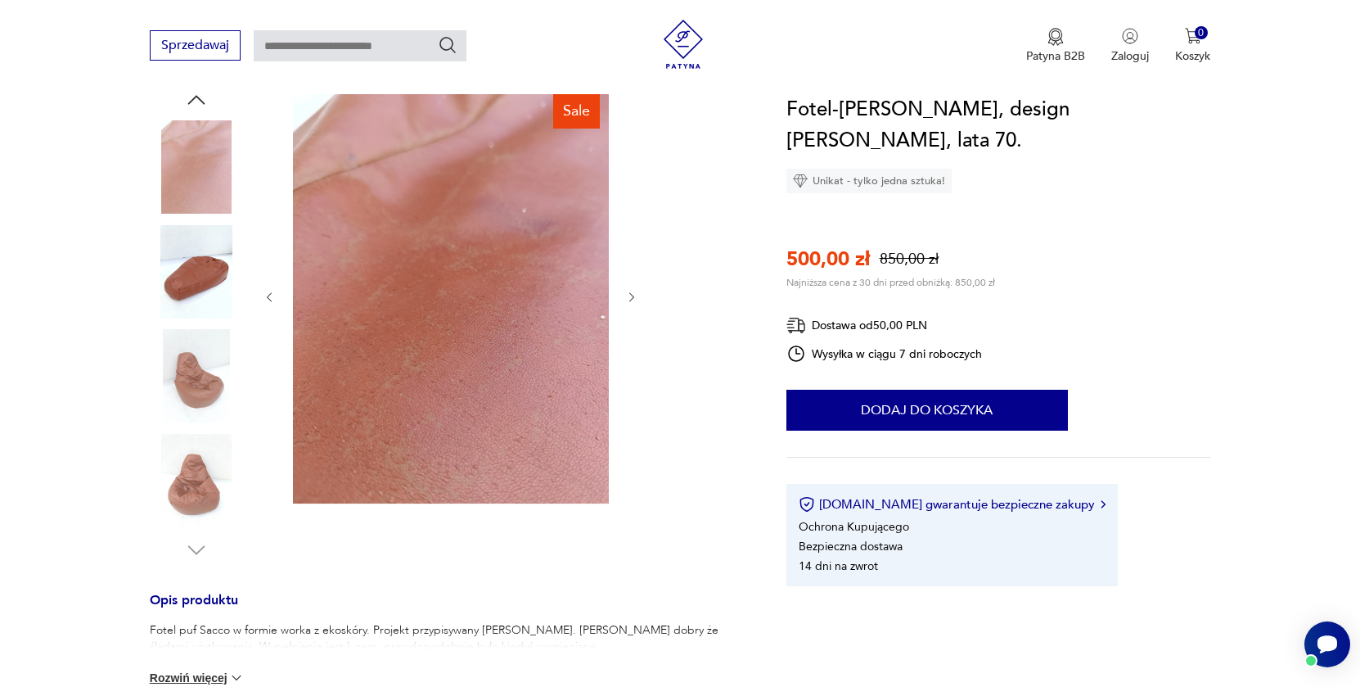
click at [201, 507] on img at bounding box center [196, 480] width 93 height 93
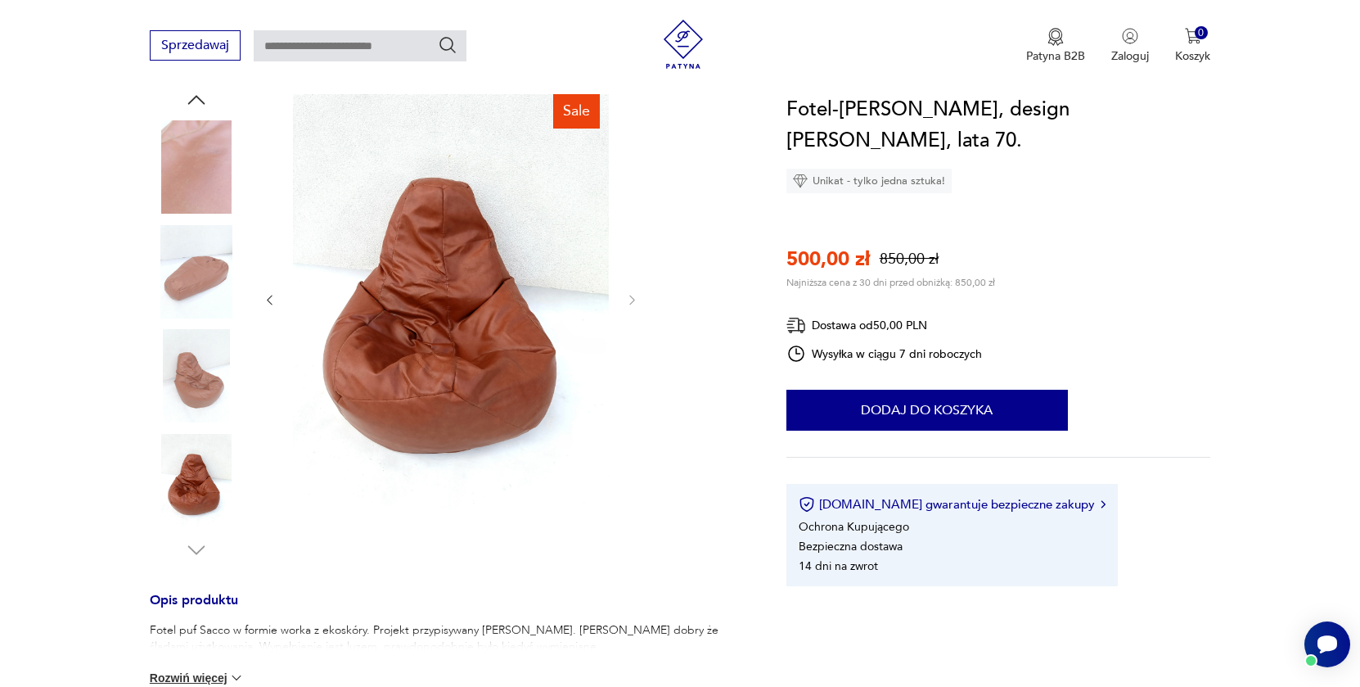
click at [196, 536] on div at bounding box center [196, 325] width 93 height 475
click at [196, 398] on img at bounding box center [196, 375] width 93 height 93
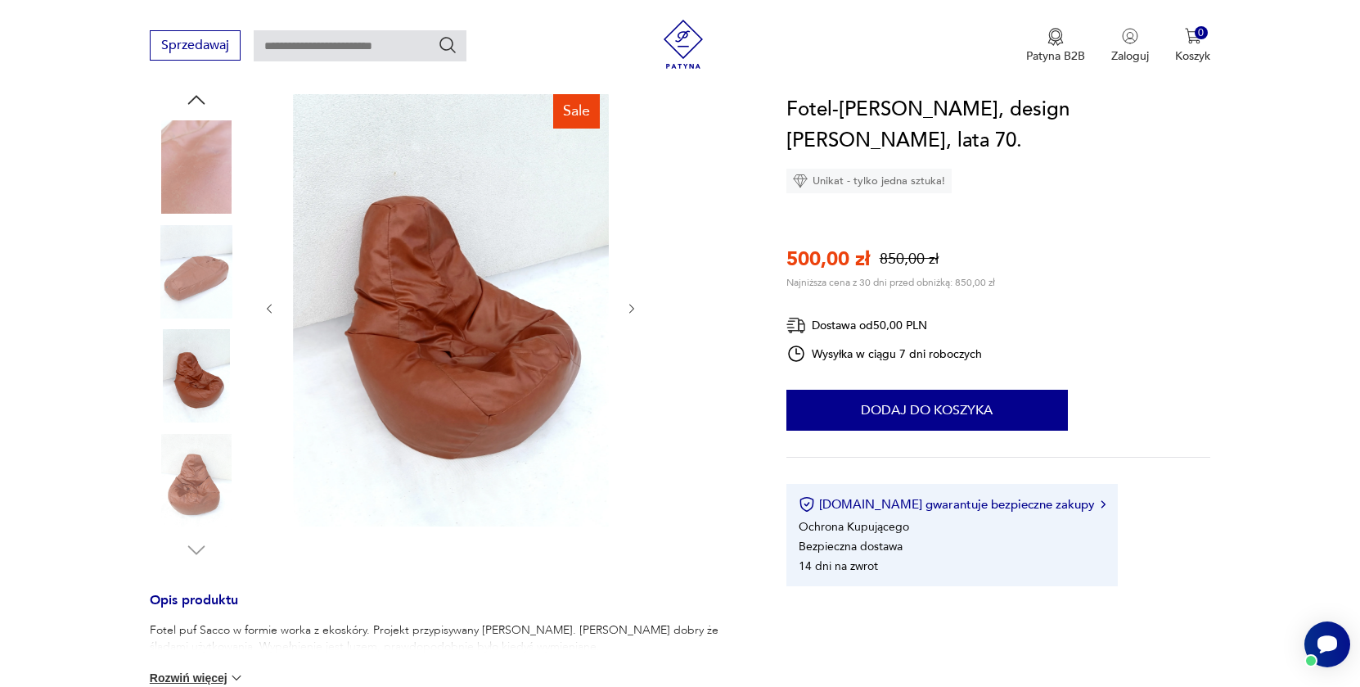
scroll to position [151, 0]
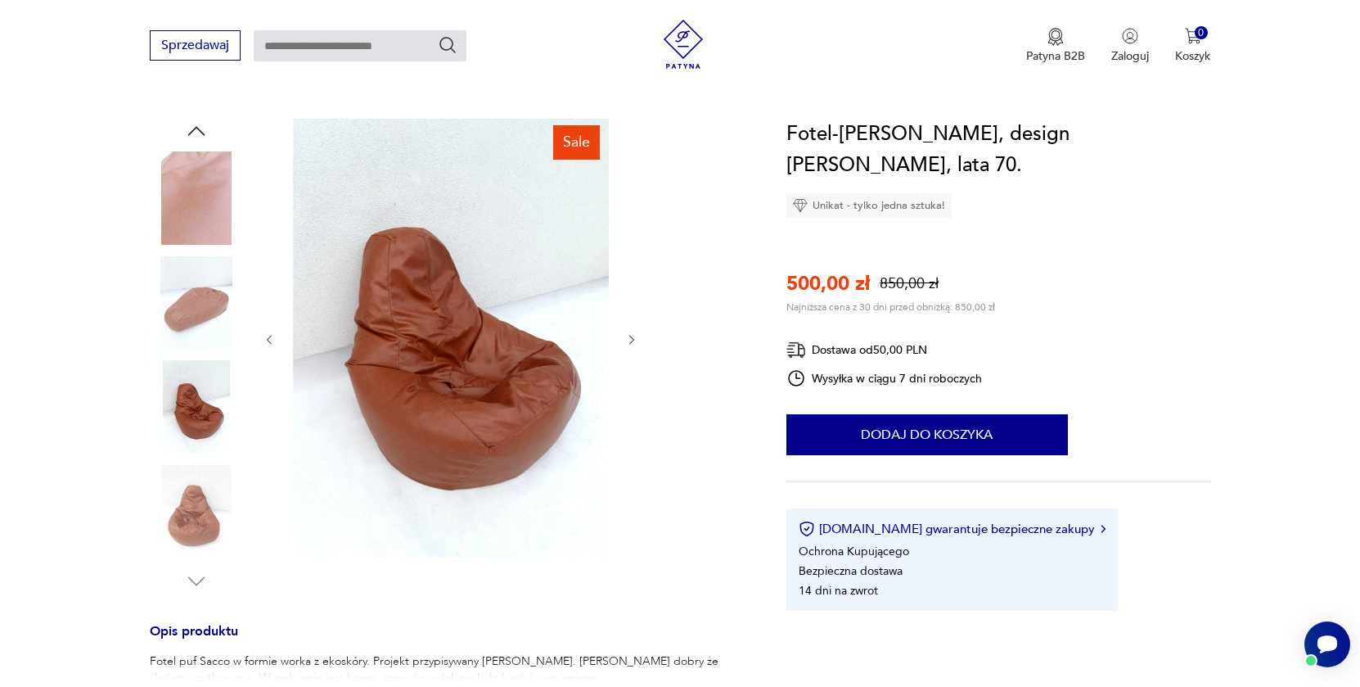
click at [197, 341] on img at bounding box center [196, 302] width 93 height 93
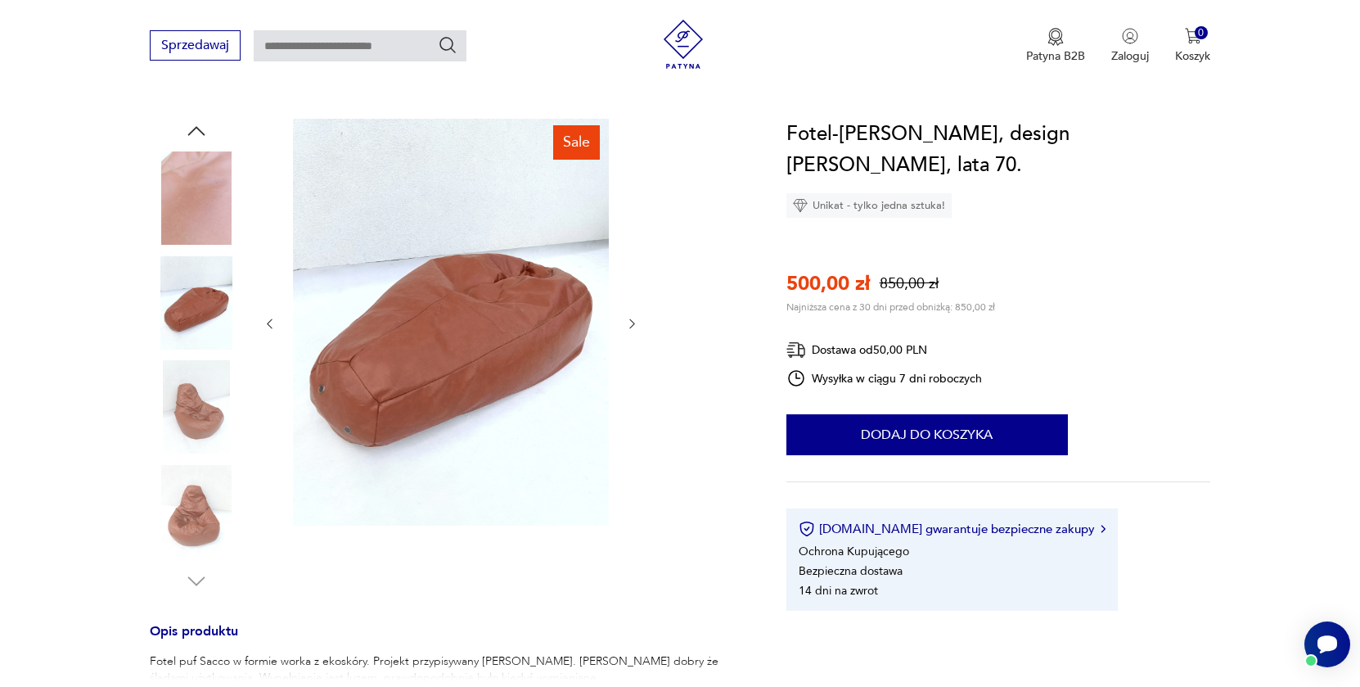
click at [191, 129] on icon "button" at bounding box center [196, 131] width 25 height 25
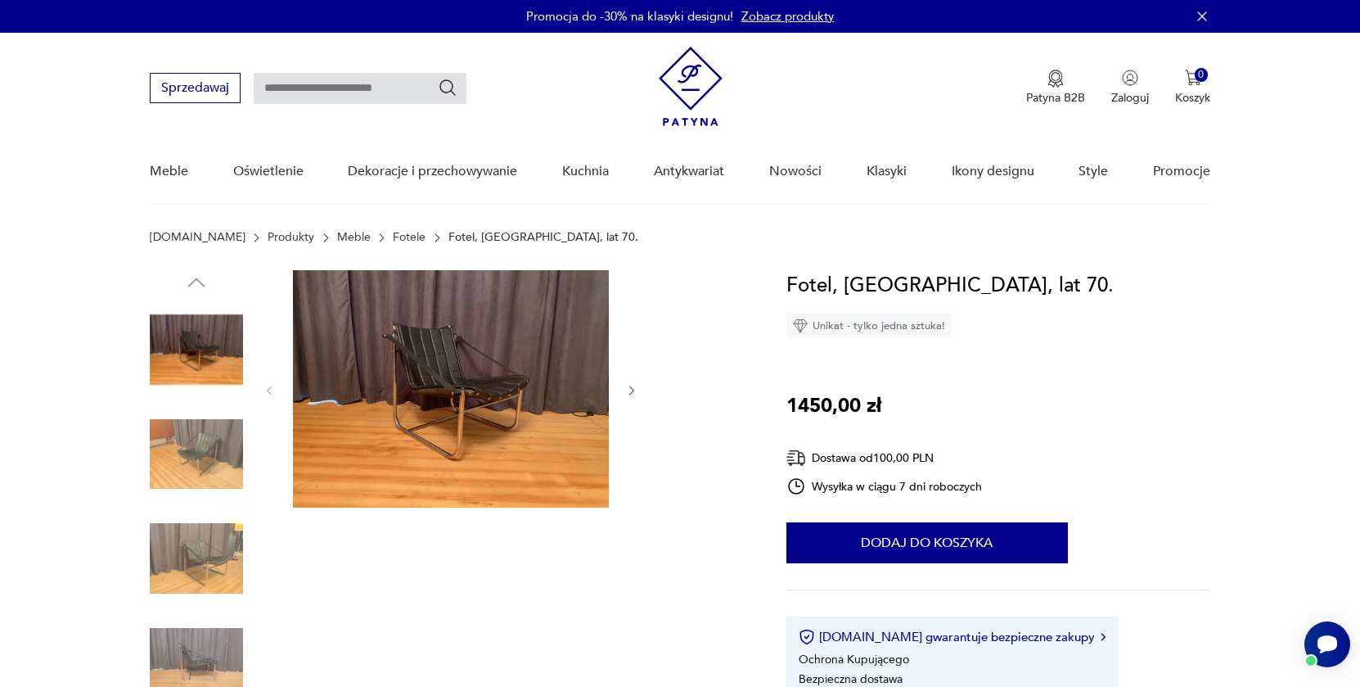
click at [212, 440] on img at bounding box center [196, 454] width 93 height 93
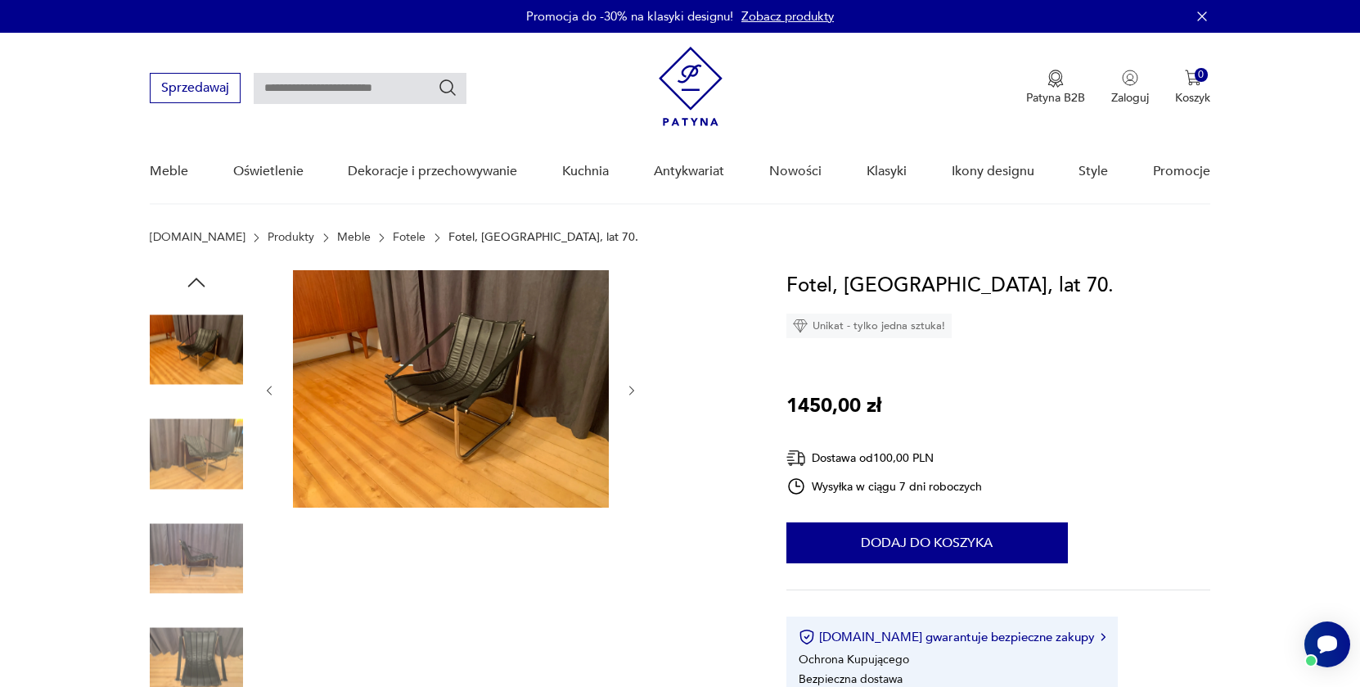
click at [203, 471] on img at bounding box center [196, 454] width 93 height 93
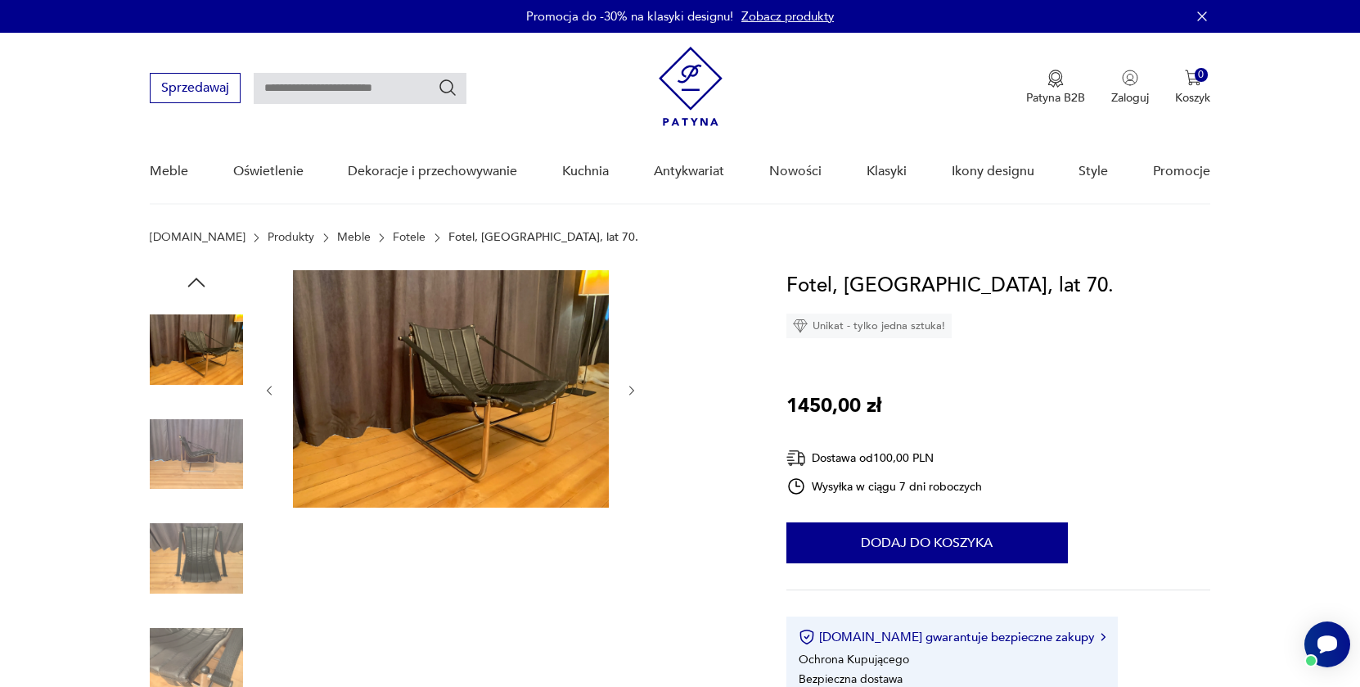
click at [203, 534] on img at bounding box center [196, 558] width 93 height 93
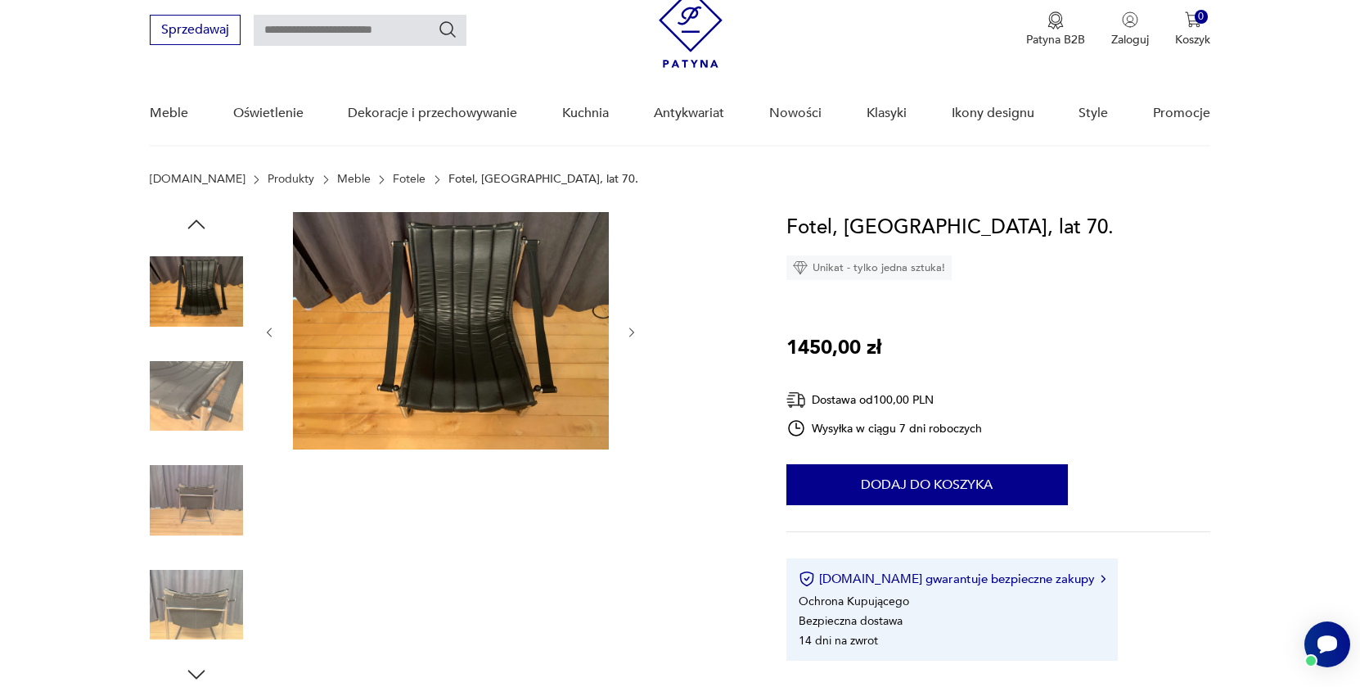
scroll to position [76, 0]
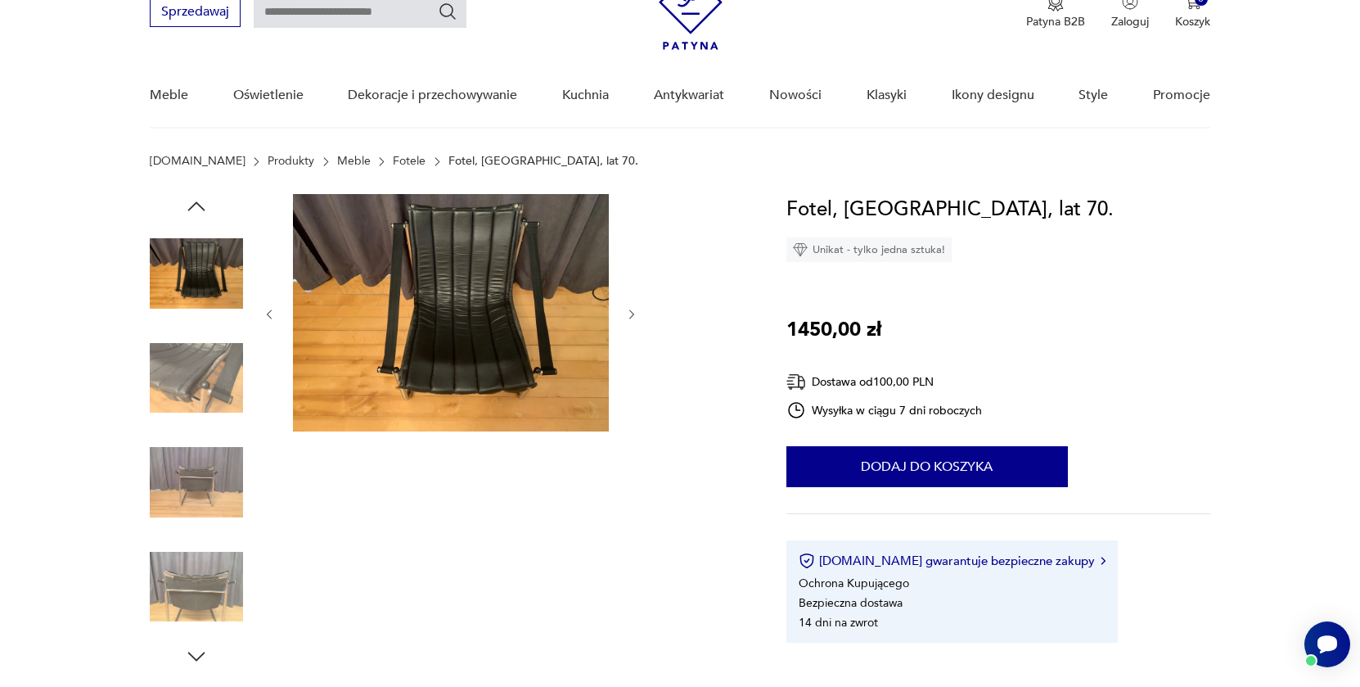
click at [203, 552] on img at bounding box center [196, 586] width 93 height 93
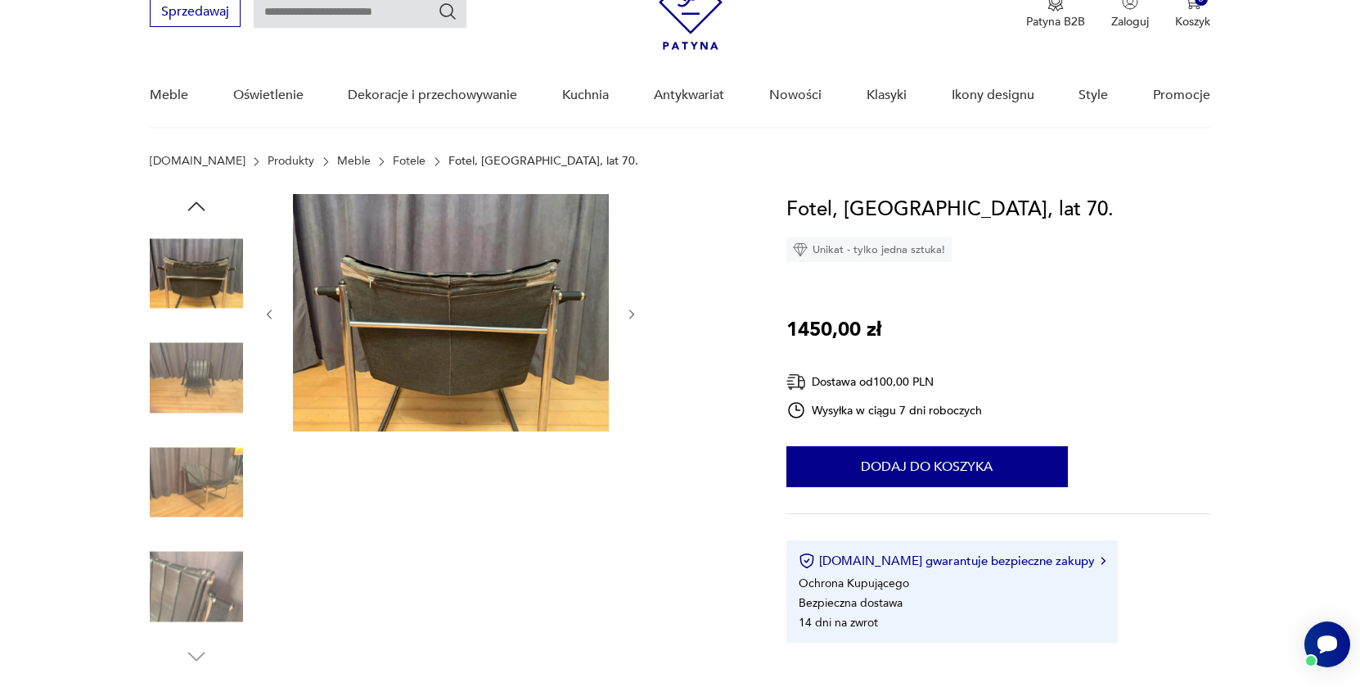
click at [202, 563] on img at bounding box center [196, 586] width 93 height 93
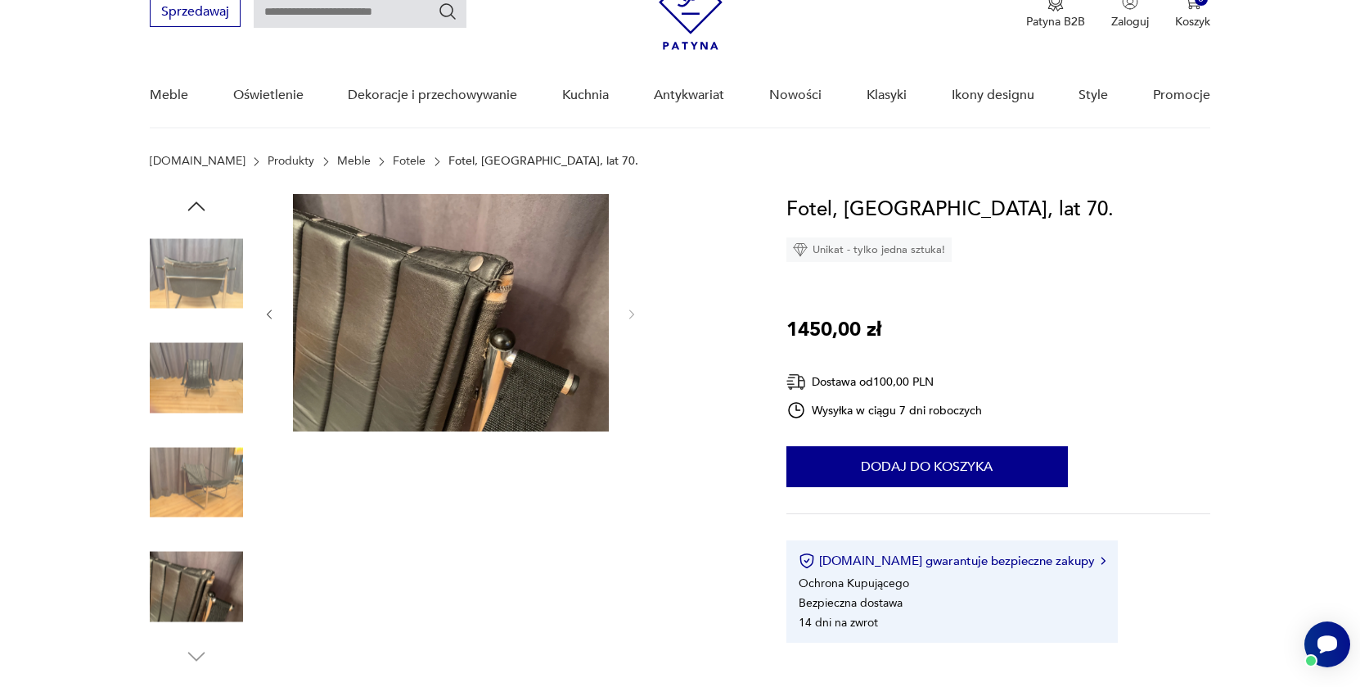
click at [201, 515] on img at bounding box center [196, 481] width 93 height 93
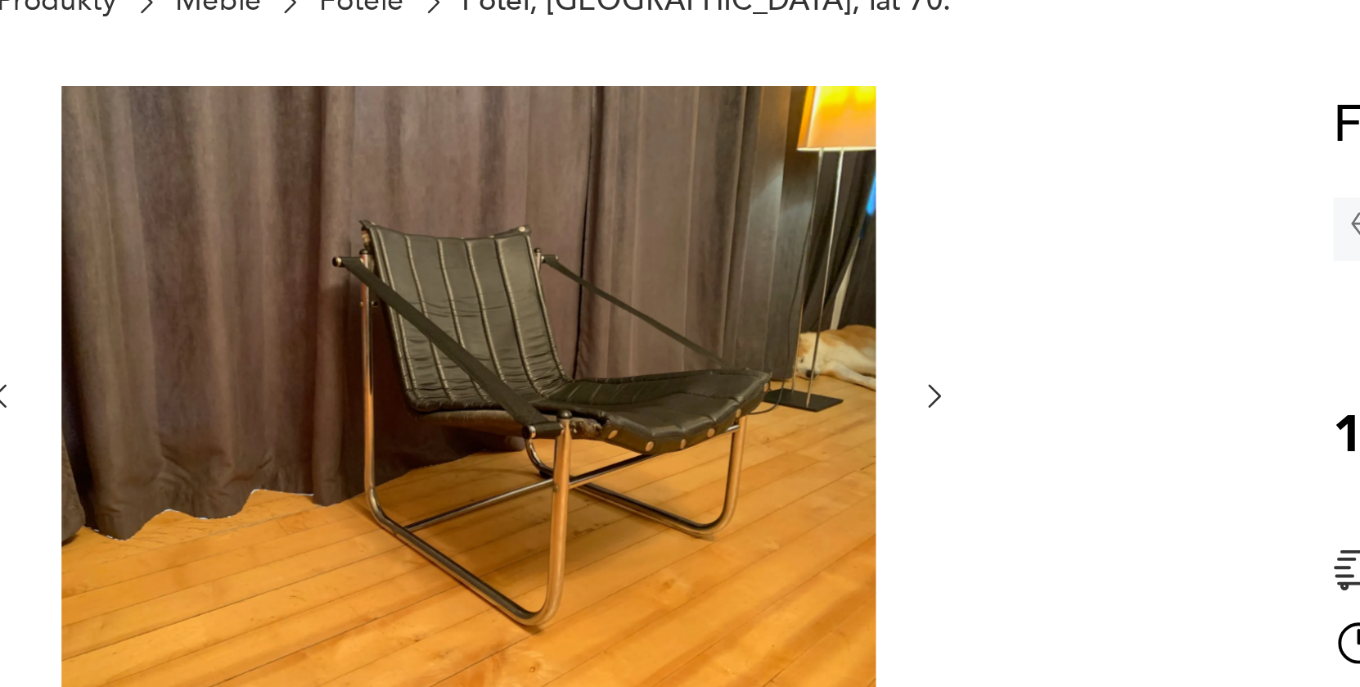
scroll to position [0, 0]
